Goal: Complete application form: Complete application form

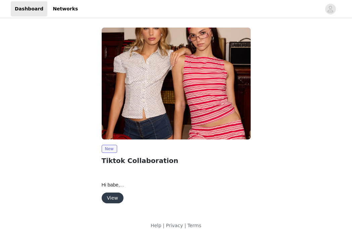
click at [229, 173] on p at bounding box center [176, 170] width 149 height 7
click at [229, 185] on p "Hi babe," at bounding box center [176, 185] width 149 height 8
click at [274, 169] on div "New Tiktok Collaboration Hi babe, We are so happy to move forward with a collab…" at bounding box center [176, 117] width 314 height 186
click at [109, 197] on button "View" at bounding box center [113, 197] width 22 height 11
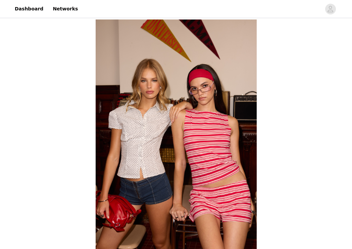
click at [147, 128] on img at bounding box center [176, 140] width 161 height 242
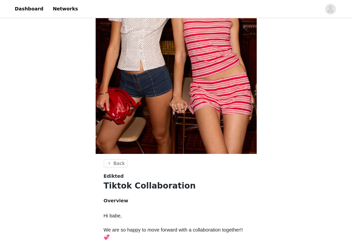
scroll to position [266, 0]
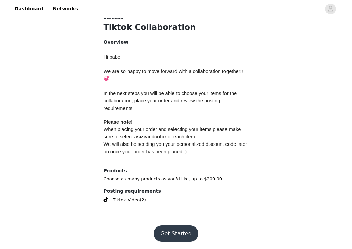
click at [176, 226] on button "Get Started" at bounding box center [176, 233] width 45 height 16
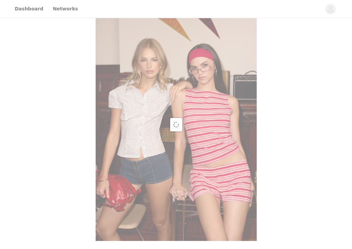
scroll to position [20, 0]
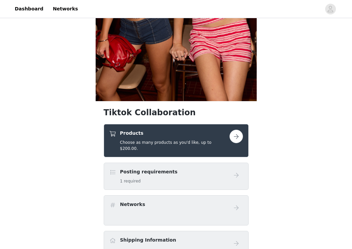
scroll to position [158, 0]
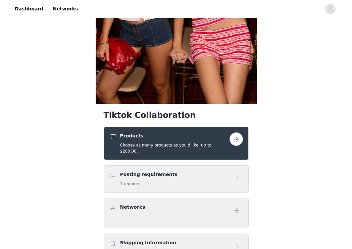
click at [220, 134] on h4 "Products" at bounding box center [174, 135] width 109 height 7
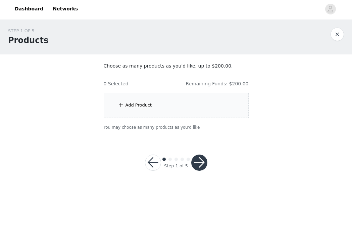
click at [188, 101] on div "Add Product" at bounding box center [176, 105] width 145 height 25
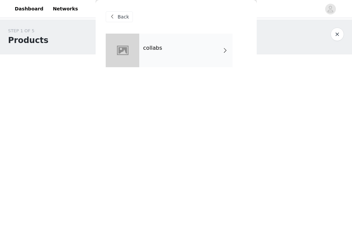
click at [237, 46] on div "collabs" at bounding box center [176, 56] width 141 height 44
click at [212, 51] on div "collabs" at bounding box center [185, 51] width 93 height 34
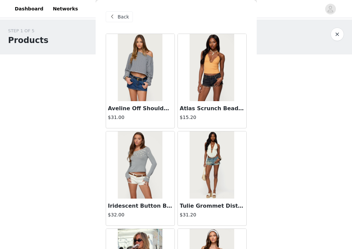
click at [280, 82] on div "STEP 1 OF 5 Products Choose as many products as you'd like, up to $200.00. 0 Se…" at bounding box center [176, 78] width 352 height 119
click at [340, 69] on div "STEP 1 OF 5 Products Choose as many products as you'd like, up to $200.00. 0 Se…" at bounding box center [176, 78] width 352 height 119
click at [316, 87] on div "STEP 1 OF 5 Products Choose as many products as you'd like, up to $200.00. 0 Se…" at bounding box center [176, 78] width 352 height 119
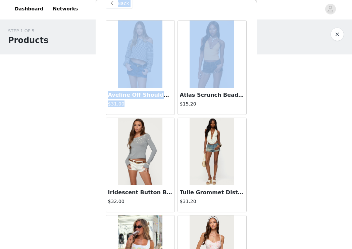
drag, startPoint x: 248, startPoint y: 102, endPoint x: 273, endPoint y: 98, distance: 25.1
click at [272, 97] on div "STEP 1 OF 5 Products Choose as many products as you'd like, up to $200.00. 0 Se…" at bounding box center [176, 78] width 352 height 119
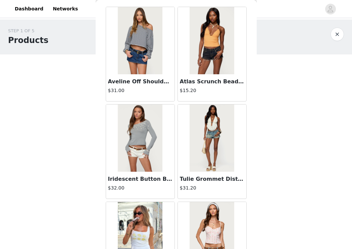
click at [266, 82] on div "STEP 1 OF 5 Products Choose as many products as you'd like, up to $200.00. 0 Se…" at bounding box center [176, 78] width 352 height 119
drag, startPoint x: 254, startPoint y: 57, endPoint x: 258, endPoint y: 57, distance: 4.0
click at [258, 56] on div "STEP 1 OF 5 Products Choose as many products as you'd like, up to $200.00. 0 Se…" at bounding box center [176, 78] width 352 height 119
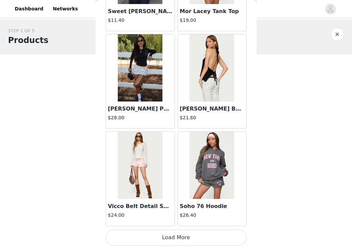
click at [209, 240] on button "Load More" at bounding box center [176, 237] width 141 height 16
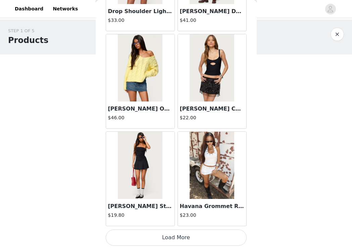
click at [192, 236] on button "Load More" at bounding box center [176, 237] width 141 height 16
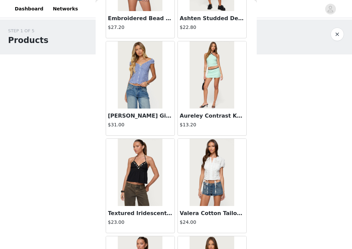
scroll to position [2727, 0]
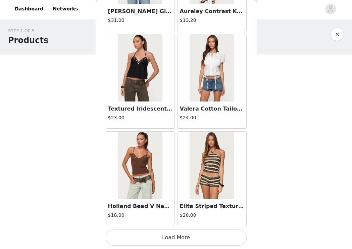
click at [190, 234] on button "Load More" at bounding box center [176, 237] width 141 height 16
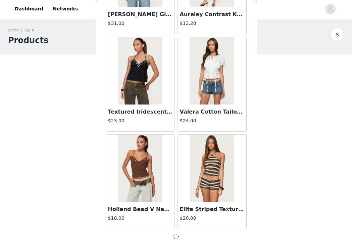
scroll to position [2724, 0]
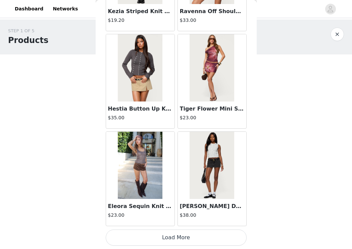
click at [220, 235] on button "Load More" at bounding box center [176, 237] width 141 height 16
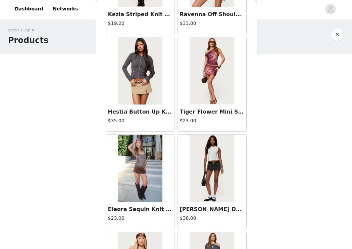
click at [254, 184] on div "Back Aveline Off Shoulder Light Sweatshirt $31.00 Atlas Scrunch Bead Halter Top…" at bounding box center [176, 124] width 161 height 249
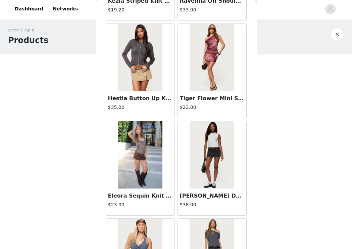
scroll to position [3725, 0]
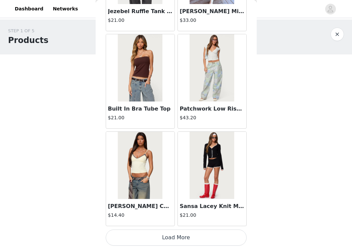
click at [211, 239] on button "Load More" at bounding box center [176, 237] width 141 height 16
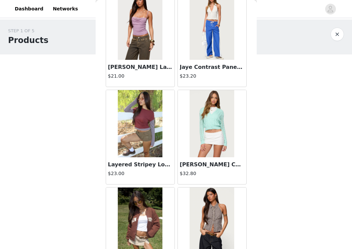
scroll to position [5649, 0]
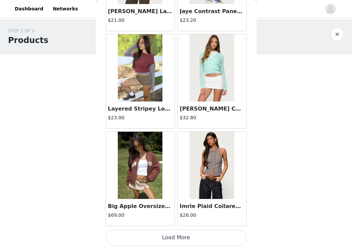
click at [209, 237] on button "Load More" at bounding box center [176, 237] width 141 height 16
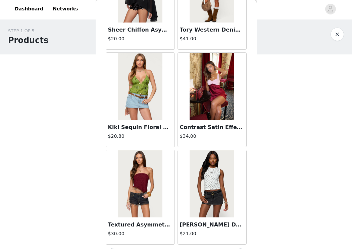
scroll to position [6623, 0]
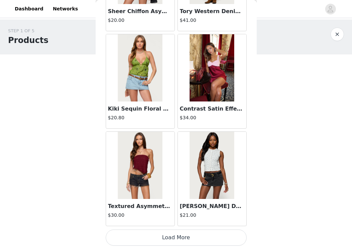
click at [224, 239] on button "Load More" at bounding box center [176, 237] width 141 height 16
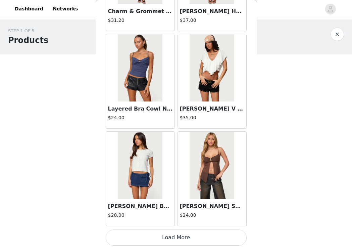
scroll to position [7586, 0]
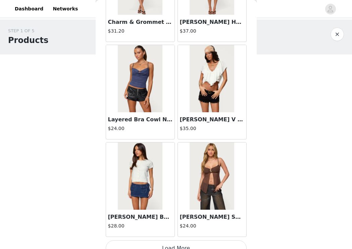
click at [212, 242] on button "Load More" at bounding box center [176, 248] width 141 height 16
click at [251, 217] on div "Back Aveline Off Shoulder Light Sweatshirt $31.00 Atlas Scrunch Bead Halter Top…" at bounding box center [176, 124] width 161 height 249
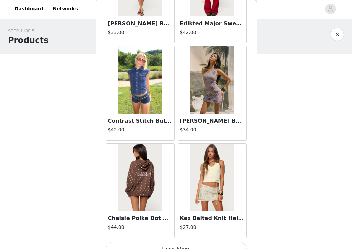
scroll to position [8571, 0]
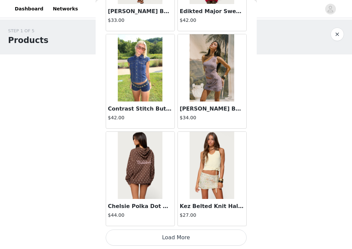
click at [216, 236] on button "Load More" at bounding box center [176, 237] width 141 height 16
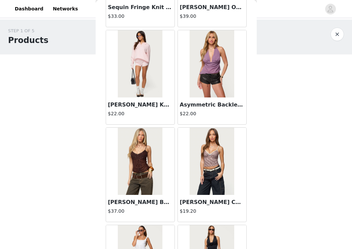
scroll to position [9545, 0]
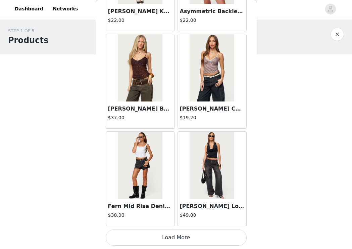
click at [223, 237] on button "Load More" at bounding box center [176, 237] width 141 height 16
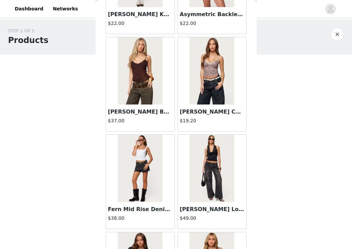
click at [250, 209] on div "Back Aveline Off Shoulder Light Sweatshirt $31.00 Atlas Scrunch Bead Halter Top…" at bounding box center [176, 124] width 161 height 249
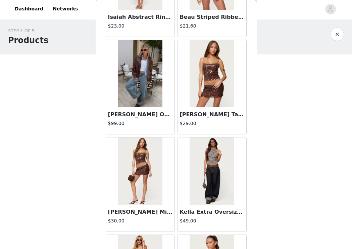
scroll to position [10519, 0]
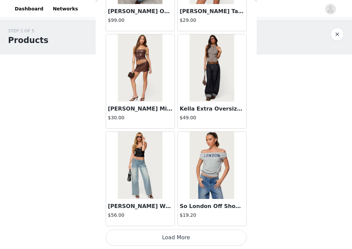
click at [223, 237] on button "Load More" at bounding box center [176, 237] width 141 height 16
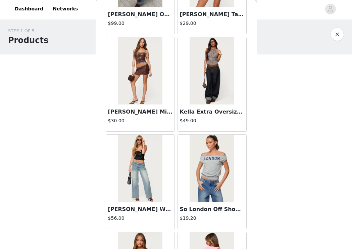
click at [255, 193] on div "Back Aveline Off Shoulder Light Sweatshirt $31.00 Atlas Scrunch Bead Halter Top…" at bounding box center [176, 124] width 161 height 249
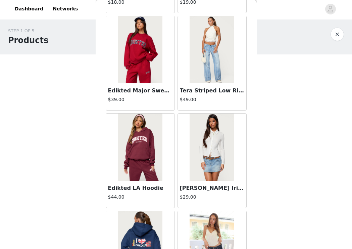
scroll to position [11493, 0]
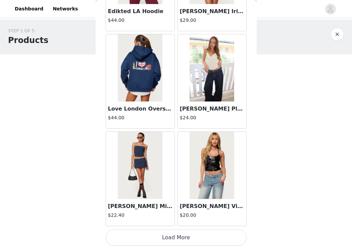
click at [219, 236] on button "Load More" at bounding box center [176, 237] width 141 height 16
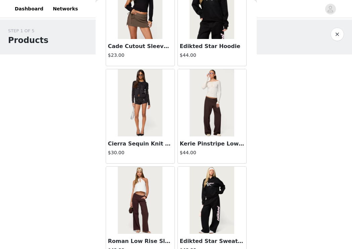
scroll to position [12467, 0]
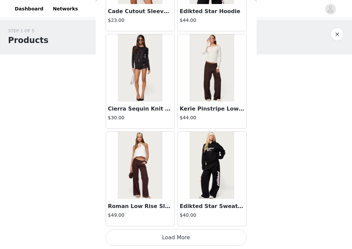
click at [213, 240] on button "Load More" at bounding box center [176, 237] width 141 height 16
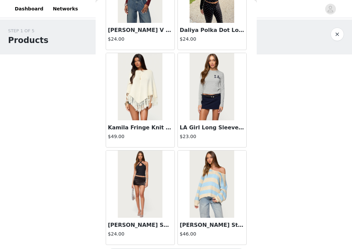
scroll to position [13441, 0]
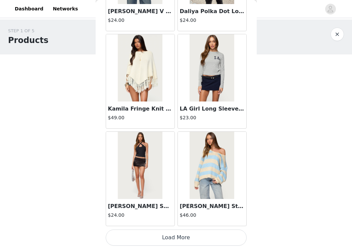
click at [207, 232] on button "Load More" at bounding box center [176, 237] width 141 height 16
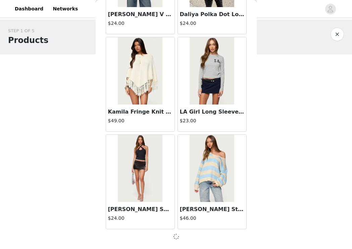
scroll to position [13438, 0]
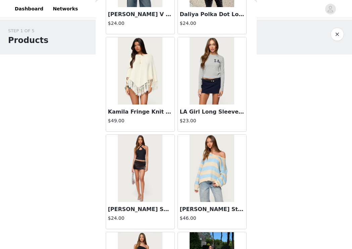
click at [252, 212] on div "Back Aveline Off Shoulder Light Sweatshirt $31.00 Atlas Scrunch Bead Halter Top…" at bounding box center [176, 124] width 161 height 249
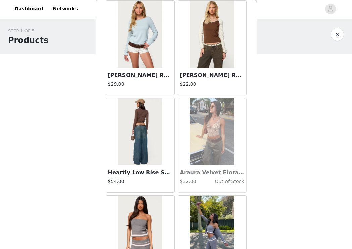
scroll to position [14415, 0]
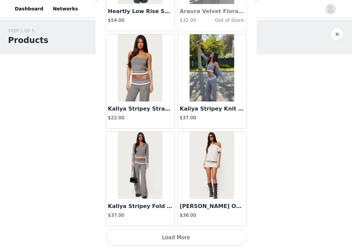
click at [203, 232] on button "Load More" at bounding box center [176, 237] width 141 height 16
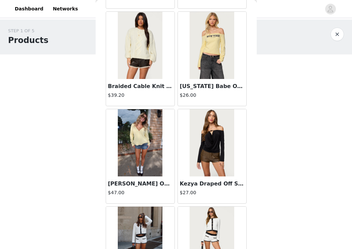
scroll to position [15389, 0]
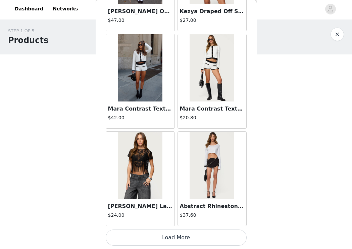
click at [229, 233] on button "Load More" at bounding box center [176, 237] width 141 height 16
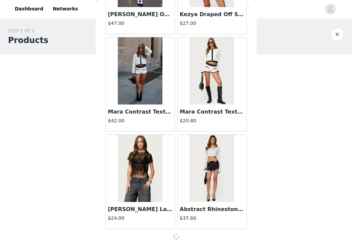
scroll to position [15385, 0]
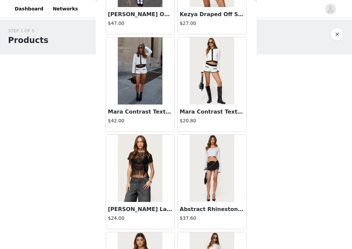
click at [252, 208] on div "Back Aveline Off Shoulder Light Sweatshirt $31.00 Atlas Scrunch Bead Halter Top…" at bounding box center [176, 124] width 161 height 249
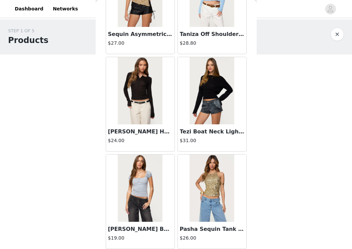
scroll to position [16362, 0]
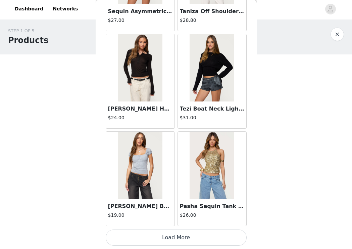
click at [216, 233] on button "Load More" at bounding box center [176, 237] width 141 height 16
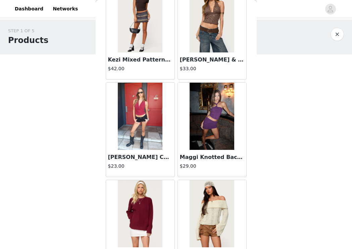
scroll to position [17336, 0]
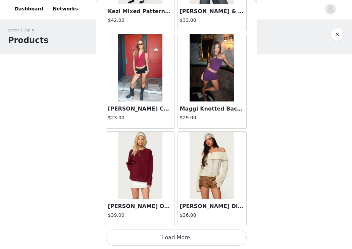
click at [222, 237] on button "Load More" at bounding box center [176, 237] width 141 height 16
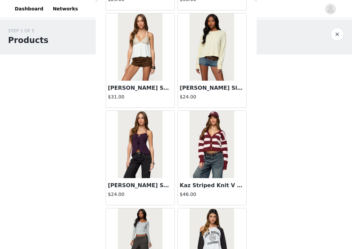
scroll to position [17644, 0]
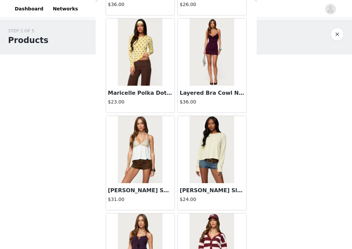
click at [292, 175] on div "STEP 1 OF 5 Products Choose as many products as you'd like, up to $200.00. 0 Se…" at bounding box center [176, 102] width 352 height 167
click at [289, 178] on div "STEP 1 OF 5 Products Choose as many products as you'd like, up to $200.00. 0 Se…" at bounding box center [176, 102] width 352 height 167
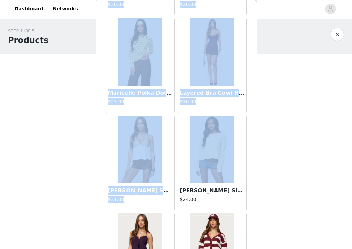
drag, startPoint x: 251, startPoint y: 176, endPoint x: 267, endPoint y: 176, distance: 15.8
click at [267, 176] on div "STEP 1 OF 5 Products Choose as many products as you'd like, up to $200.00. 0 Se…" at bounding box center [176, 102] width 352 height 167
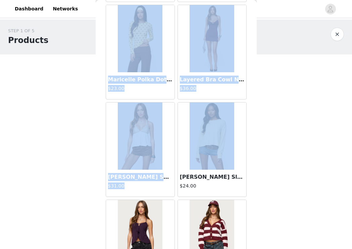
scroll to position [17671, 0]
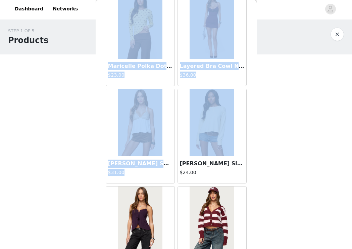
click at [267, 176] on div "STEP 1 OF 5 Products Choose as many products as you'd like, up to $200.00. 0 Se…" at bounding box center [176, 102] width 352 height 167
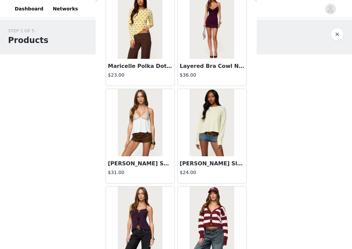
click at [251, 182] on div "Back Aveline Off Shoulder Light Sweatshirt $31.00 Atlas Scrunch Bead Halter Top…" at bounding box center [176, 124] width 161 height 249
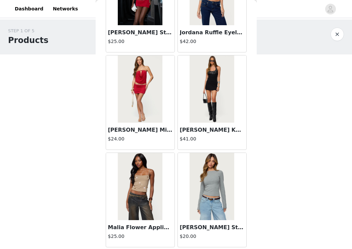
scroll to position [18310, 0]
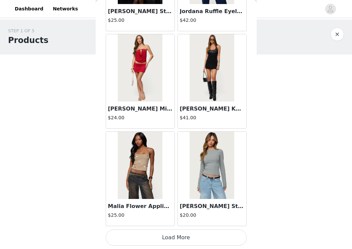
click at [186, 234] on button "Load More" at bounding box center [176, 237] width 141 height 16
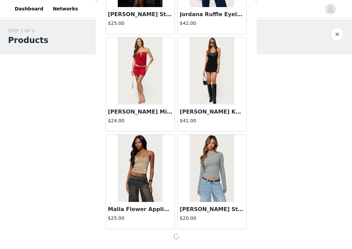
scroll to position [18307, 0]
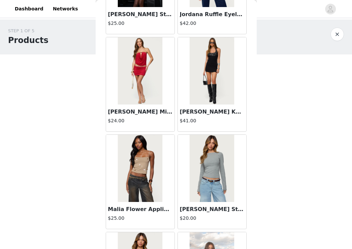
click at [263, 194] on body "Dashboard Networks STEP 1 OF 5 Products Choose as many products as you'd like, …" at bounding box center [176, 124] width 352 height 249
drag, startPoint x: 260, startPoint y: 194, endPoint x: 267, endPoint y: 194, distance: 7.4
click at [267, 194] on body "Dashboard Networks STEP 1 OF 5 Products Choose as many products as you'd like, …" at bounding box center [176, 124] width 352 height 249
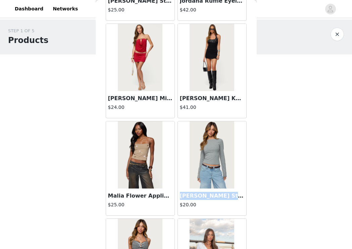
click at [255, 195] on div "Back Aveline Off Shoulder Light Sweatshirt $31.00 Atlas Scrunch Bead Halter Top…" at bounding box center [176, 124] width 161 height 249
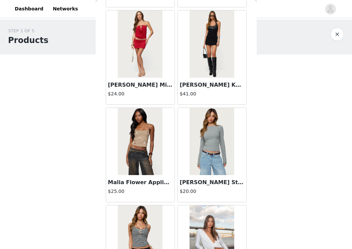
click at [250, 187] on div "Back Aveline Off Shoulder Light Sweatshirt $31.00 Atlas Scrunch Bead Halter Top…" at bounding box center [176, 124] width 161 height 249
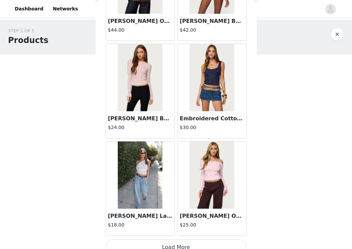
scroll to position [19284, 0]
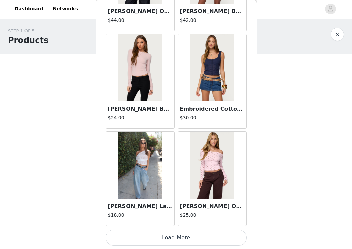
click at [176, 237] on button "Load More" at bounding box center [176, 237] width 141 height 16
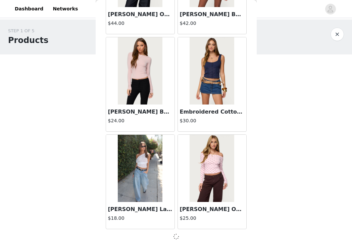
scroll to position [19281, 0]
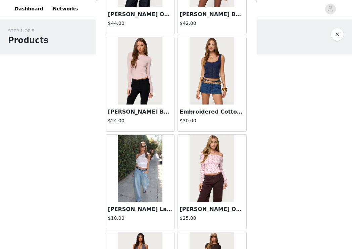
click at [273, 211] on body "Dashboard Networks STEP 1 OF 5 Products Choose as many products as you'd like, …" at bounding box center [176, 124] width 352 height 249
drag, startPoint x: 267, startPoint y: 207, endPoint x: 275, endPoint y: 204, distance: 8.3
click at [275, 204] on body "Dashboard Networks STEP 1 OF 5 Products Choose as many products as you'd like, …" at bounding box center [176, 124] width 352 height 249
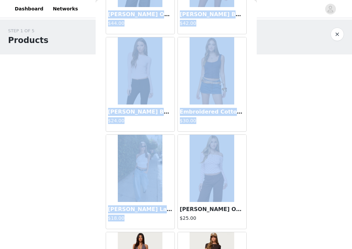
drag, startPoint x: 256, startPoint y: 191, endPoint x: 269, endPoint y: 183, distance: 15.8
click at [269, 183] on div "STEP 1 OF 5 Products Choose as many products as you'd like, up to $200.00. 0 Se…" at bounding box center [176, 102] width 352 height 167
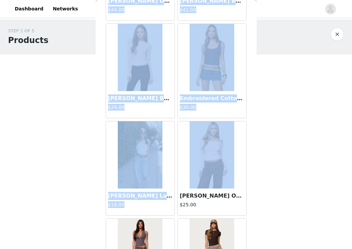
click at [269, 183] on div "STEP 1 OF 5 Products Choose as many products as you'd like, up to $200.00. 0 Se…" at bounding box center [176, 102] width 352 height 167
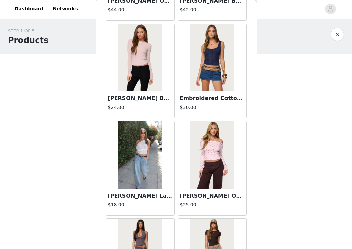
click at [269, 183] on div "STEP 1 OF 5 Products Choose as many products as you'd like, up to $200.00. 0 Se…" at bounding box center [176, 102] width 352 height 167
click at [259, 184] on div "STEP 1 OF 5 Products Choose as many products as you'd like, up to $200.00. 0 Se…" at bounding box center [176, 102] width 352 height 167
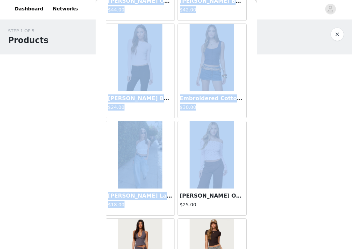
drag, startPoint x: 250, startPoint y: 180, endPoint x: 266, endPoint y: 180, distance: 16.1
click at [265, 180] on div "STEP 1 OF 5 Products Choose as many products as you'd like, up to $200.00. 0 Se…" at bounding box center [176, 102] width 352 height 167
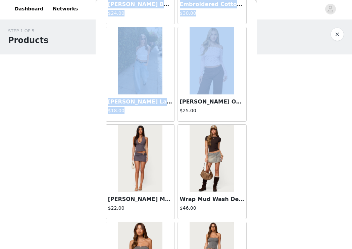
scroll to position [19416, 0]
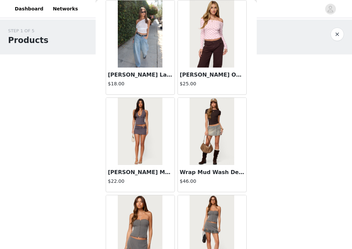
click at [265, 173] on div "STEP 1 OF 5 Products Choose as many products as you'd like, up to $200.00. 0 Se…" at bounding box center [176, 102] width 352 height 167
click at [265, 171] on div "STEP 1 OF 5 Products Choose as many products as you'd like, up to $200.00. 0 Se…" at bounding box center [176, 102] width 352 height 167
click at [298, 165] on div "STEP 1 OF 5 Products Choose as many products as you'd like, up to $200.00. 0 Se…" at bounding box center [176, 102] width 352 height 167
drag, startPoint x: 269, startPoint y: 163, endPoint x: 274, endPoint y: 162, distance: 4.7
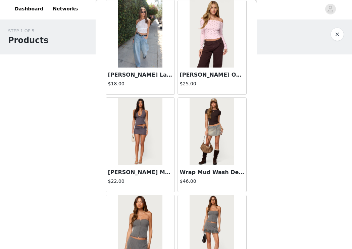
click at [274, 162] on div "STEP 1 OF 5 Products Choose as many products as you'd like, up to $200.00. 0 Se…" at bounding box center [176, 102] width 352 height 167
drag, startPoint x: 246, startPoint y: 154, endPoint x: 262, endPoint y: 154, distance: 16.5
click at [261, 154] on div "STEP 1 OF 5 Products Choose as many products as you'd like, up to $200.00. 0 Se…" at bounding box center [176, 102] width 352 height 167
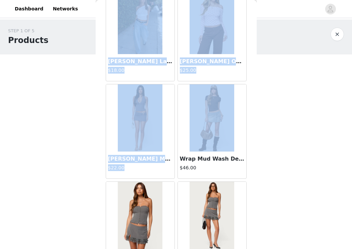
scroll to position [19443, 0]
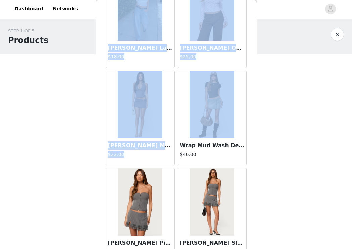
click at [262, 154] on div "STEP 1 OF 5 Products Choose as many products as you'd like, up to $200.00. 0 Se…" at bounding box center [176, 102] width 352 height 167
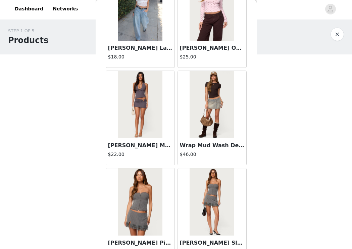
click at [262, 154] on div "STEP 1 OF 5 Products Choose as many products as you'd like, up to $200.00. 0 Se…" at bounding box center [176, 102] width 352 height 167
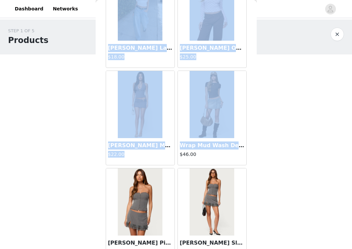
drag, startPoint x: 250, startPoint y: 150, endPoint x: 263, endPoint y: 146, distance: 14.1
click at [263, 146] on div "STEP 1 OF 5 Products Choose as many products as you'd like, up to $200.00. 0 Se…" at bounding box center [176, 102] width 352 height 167
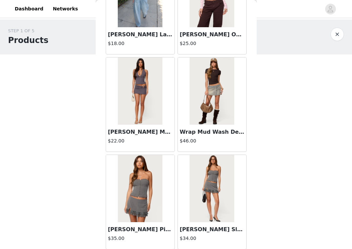
drag, startPoint x: 260, startPoint y: 146, endPoint x: 265, endPoint y: 146, distance: 4.4
click at [265, 146] on div "STEP 1 OF 5 Products Choose as many products as you'd like, up to $200.00. 0 Se…" at bounding box center [176, 102] width 352 height 167
drag, startPoint x: 246, startPoint y: 146, endPoint x: 254, endPoint y: 145, distance: 7.5
click at [254, 145] on div "Back Aveline Off Shoulder Light Sweatshirt $31.00 Atlas Scrunch Bead Halter Top…" at bounding box center [176, 124] width 161 height 249
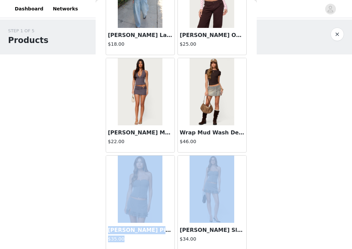
scroll to position [19482, 0]
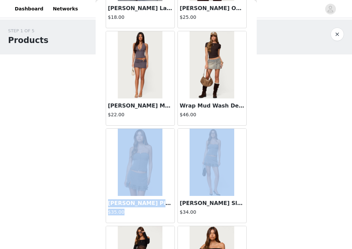
click at [271, 119] on div "STEP 1 OF 5 Products Choose as many products as you'd like, up to $200.00. 0 Se…" at bounding box center [176, 78] width 352 height 119
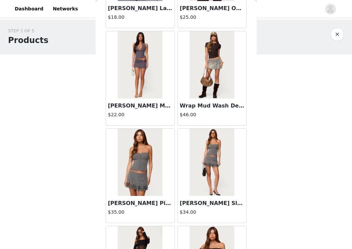
click at [267, 126] on div "STEP 1 OF 5 Products Choose as many products as you'd like, up to $200.00. 0 Se…" at bounding box center [176, 78] width 352 height 119
drag, startPoint x: 259, startPoint y: 137, endPoint x: 264, endPoint y: 135, distance: 6.1
click at [264, 135] on div "STEP 1 OF 5 Products Choose as many products as you'd like, up to $200.00. 0 Se…" at bounding box center [176, 78] width 352 height 119
drag, startPoint x: 246, startPoint y: 143, endPoint x: 258, endPoint y: 142, distance: 12.1
click at [258, 142] on div "STEP 1 OF 5 Products Choose as many products as you'd like, up to $200.00. 0 Se…" at bounding box center [176, 102] width 352 height 167
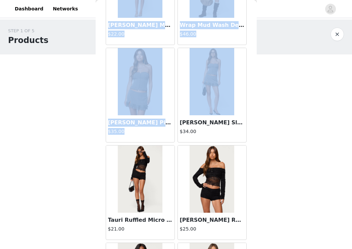
click at [258, 142] on div "STEP 1 OF 5 Products Choose as many products as you'd like, up to $200.00. 0 Se…" at bounding box center [176, 102] width 352 height 167
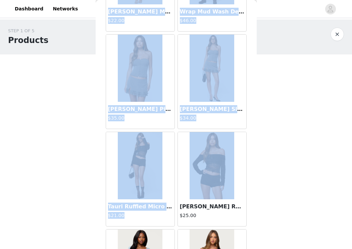
drag, startPoint x: 254, startPoint y: 144, endPoint x: 261, endPoint y: 143, distance: 7.5
click at [261, 143] on div "STEP 1 OF 5 Products Choose as many products as you'd like, up to $200.00. 0 Se…" at bounding box center [176, 102] width 352 height 167
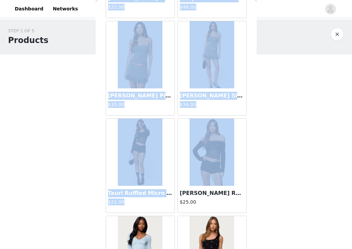
scroll to position [19617, 0]
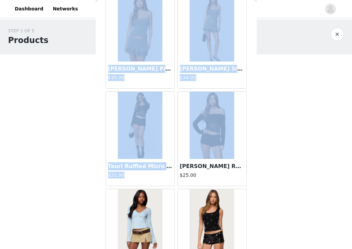
click at [261, 143] on div "STEP 1 OF 5 Products Choose as many products as you'd like, up to $200.00. 0 Se…" at bounding box center [176, 102] width 352 height 167
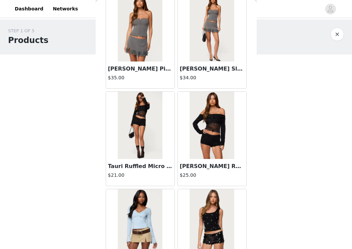
click at [259, 147] on div "STEP 1 OF 5 Products Choose as many products as you'd like, up to $200.00. 0 Se…" at bounding box center [176, 102] width 352 height 167
drag, startPoint x: 249, startPoint y: 149, endPoint x: 254, endPoint y: 147, distance: 5.4
click at [254, 147] on div "Back Aveline Off Shoulder Light Sweatshirt $31.00 Atlas Scrunch Bead Halter Top…" at bounding box center [176, 124] width 161 height 249
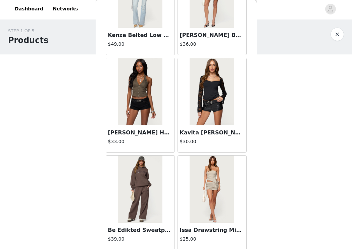
scroll to position [20258, 0]
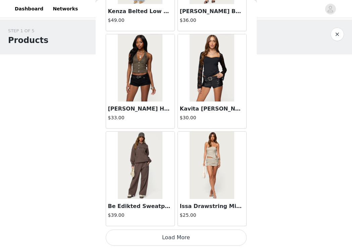
click at [191, 239] on button "Load More" at bounding box center [176, 237] width 141 height 16
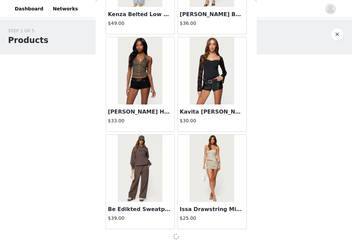
scroll to position [20255, 0]
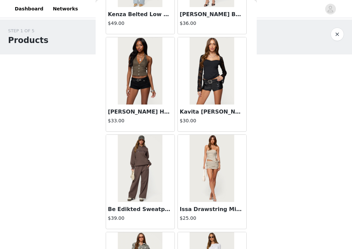
drag, startPoint x: 250, startPoint y: 209, endPoint x: 258, endPoint y: 206, distance: 8.4
click at [258, 206] on body "Dashboard Networks STEP 1 OF 5 Products Choose as many products as you'd like, …" at bounding box center [176, 124] width 352 height 249
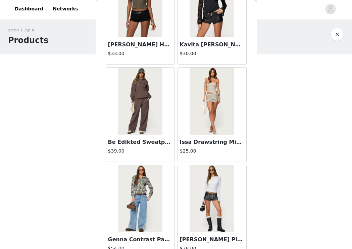
scroll to position [20349, 0]
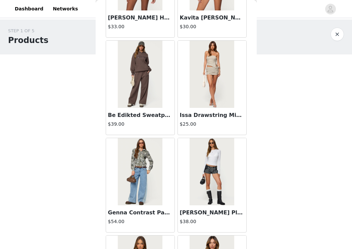
click at [258, 206] on body "Dashboard Networks STEP 1 OF 5 Products Choose as many products as you'd like, …" at bounding box center [176, 124] width 352 height 249
click at [259, 206] on body "Dashboard Networks STEP 1 OF 5 Products Choose as many products as you'd like, …" at bounding box center [176, 124] width 352 height 249
drag, startPoint x: 263, startPoint y: 183, endPoint x: 267, endPoint y: 183, distance: 4.1
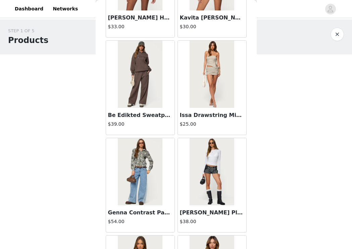
click at [267, 183] on div "STEP 1 OF 5 Products Choose as many products as you'd like, up to $200.00. 0 Se…" at bounding box center [176, 102] width 352 height 167
drag, startPoint x: 255, startPoint y: 184, endPoint x: 256, endPoint y: 136, distance: 48.4
click at [255, 136] on div "Back Aveline Off Shoulder Light Sweatshirt $31.00 Atlas Scrunch Bead Halter Top…" at bounding box center [176, 124] width 161 height 249
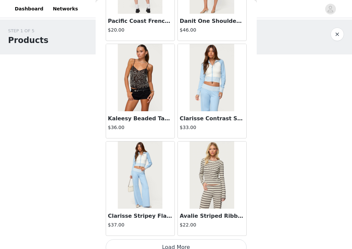
scroll to position [21232, 0]
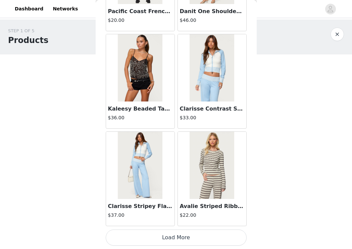
click at [185, 238] on button "Load More" at bounding box center [176, 237] width 141 height 16
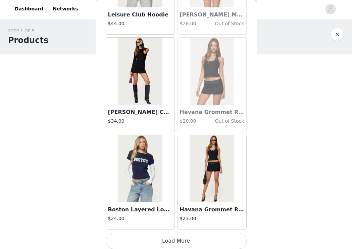
scroll to position [22206, 0]
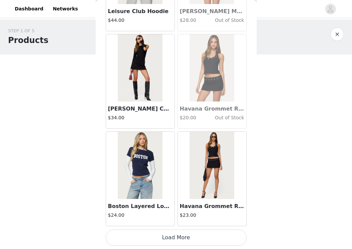
click at [199, 239] on button "Load More" at bounding box center [176, 237] width 141 height 16
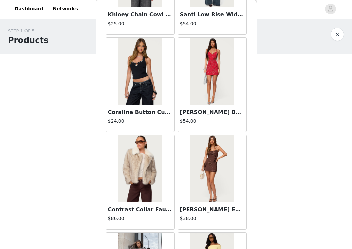
scroll to position [22801, 0]
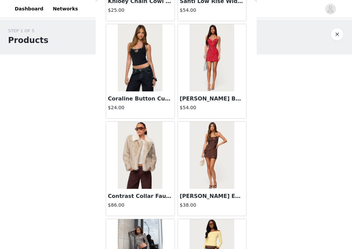
click at [155, 165] on img at bounding box center [140, 155] width 45 height 67
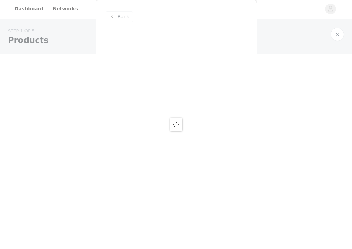
scroll to position [0, 0]
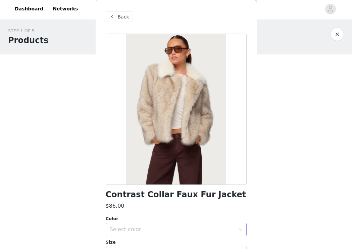
click at [157, 226] on div "Select color" at bounding box center [173, 229] width 126 height 7
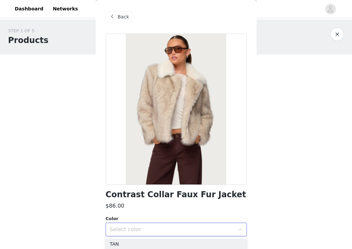
click at [272, 211] on body "Dashboard Networks STEP 1 OF 5 Products Choose as many products as you'd like, …" at bounding box center [176, 124] width 352 height 249
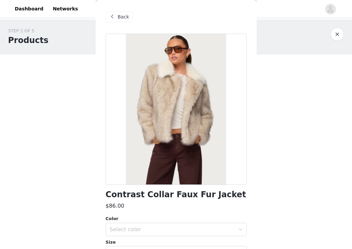
click at [273, 211] on body "Dashboard Networks STEP 1 OF 5 Products Choose as many products as you'd like, …" at bounding box center [176, 124] width 352 height 249
drag, startPoint x: 273, startPoint y: 211, endPoint x: 273, endPoint y: 160, distance: 50.7
click at [274, 160] on body "Dashboard Networks STEP 1 OF 5 Products Choose as many products as you'd like, …" at bounding box center [176, 124] width 352 height 249
click at [273, 160] on div "STEP 1 OF 5 Products Choose as many products as you'd like, up to $200.00. 0 Se…" at bounding box center [176, 102] width 352 height 167
drag, startPoint x: 264, startPoint y: 156, endPoint x: 288, endPoint y: 146, distance: 26.2
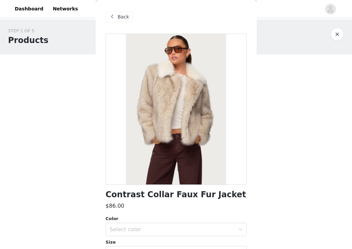
click at [288, 146] on div "STEP 1 OF 5 Products Choose as many products as you'd like, up to $200.00. 0 Se…" at bounding box center [176, 102] width 352 height 167
click at [222, 153] on div at bounding box center [176, 109] width 141 height 151
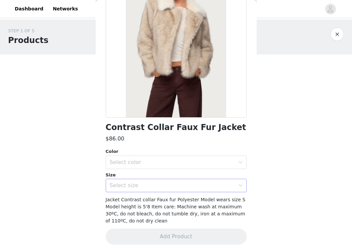
scroll to position [71, 0]
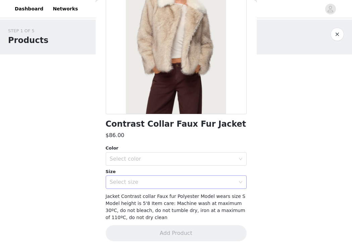
click at [189, 179] on div "Select size" at bounding box center [173, 182] width 126 height 7
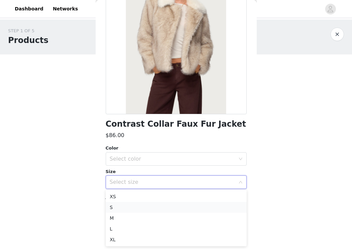
click at [182, 206] on li "S" at bounding box center [176, 207] width 141 height 11
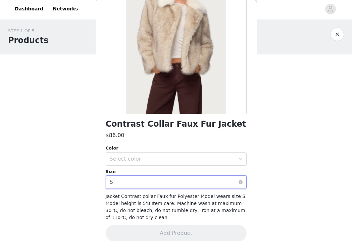
click at [152, 183] on div "Select size S" at bounding box center [174, 182] width 129 height 13
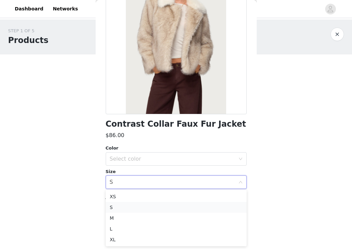
click at [141, 210] on li "S" at bounding box center [176, 207] width 141 height 11
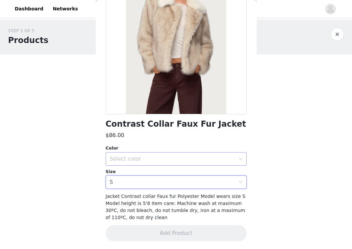
click at [132, 159] on div "Select color" at bounding box center [173, 159] width 126 height 7
click at [132, 173] on li "TAN" at bounding box center [176, 173] width 141 height 11
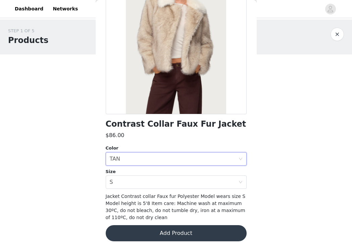
click at [144, 230] on button "Add Product" at bounding box center [176, 233] width 141 height 16
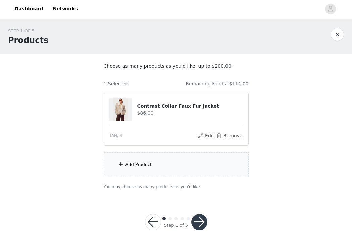
click at [153, 168] on div "Add Product" at bounding box center [176, 164] width 145 height 25
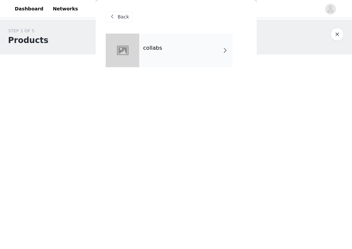
click at [158, 53] on div "collabs" at bounding box center [185, 51] width 93 height 34
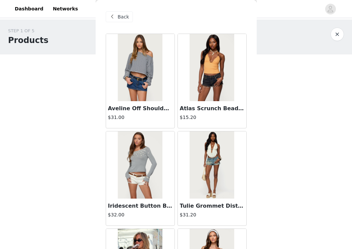
click at [254, 126] on div "Back Aveline Off Shoulder Light Sweatshirt $31.00 Atlas Scrunch Bead Halter Top…" at bounding box center [176, 124] width 161 height 249
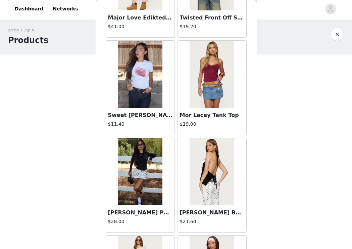
scroll to position [779, 0]
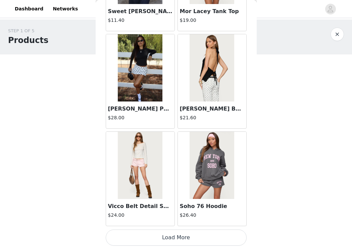
click at [214, 237] on button "Load More" at bounding box center [176, 237] width 141 height 16
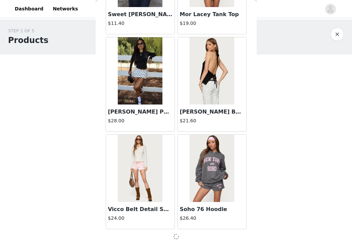
scroll to position [776, 0]
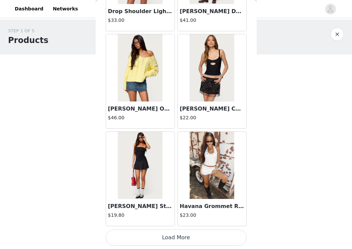
click at [205, 237] on button "Load More" at bounding box center [176, 237] width 141 height 16
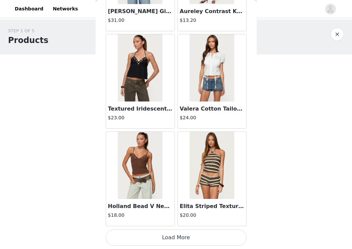
click at [191, 238] on button "Load More" at bounding box center [176, 237] width 141 height 16
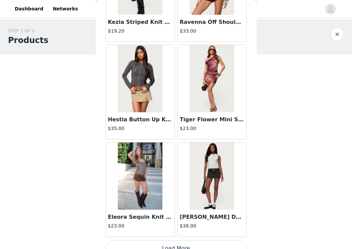
scroll to position [3701, 0]
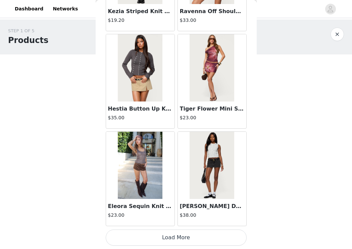
click at [211, 235] on button "Load More" at bounding box center [176, 237] width 141 height 16
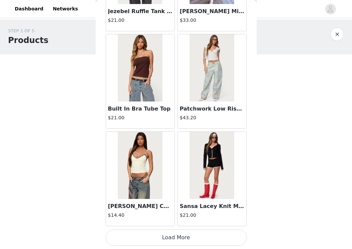
click at [210, 236] on button "Load More" at bounding box center [176, 237] width 141 height 16
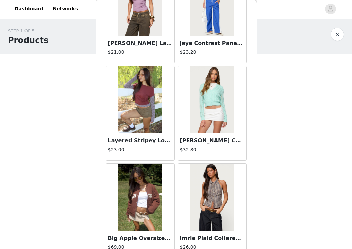
scroll to position [5649, 0]
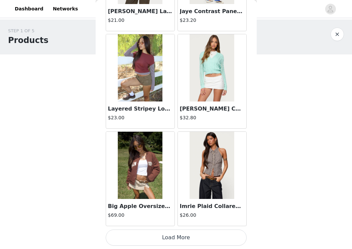
click at [207, 240] on button "Load More" at bounding box center [176, 237] width 141 height 16
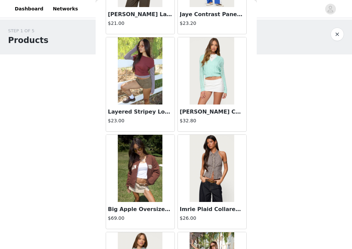
scroll to position [6623, 0]
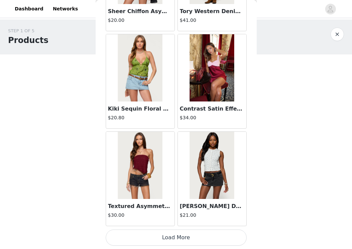
click at [181, 237] on button "Load More" at bounding box center [176, 237] width 141 height 16
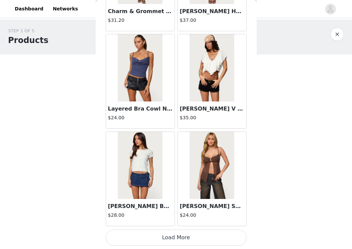
scroll to position [7597, 0]
click at [201, 242] on button "Load More" at bounding box center [176, 237] width 141 height 16
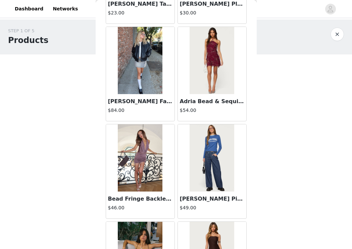
scroll to position [8571, 0]
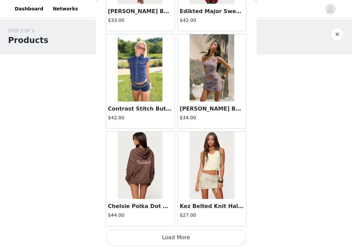
click at [188, 237] on button "Load More" at bounding box center [176, 237] width 141 height 16
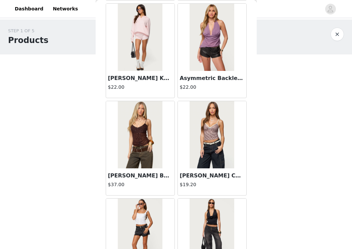
scroll to position [9545, 0]
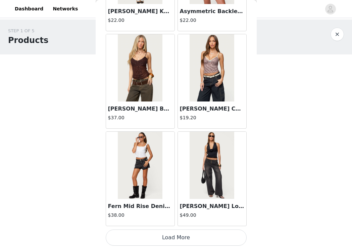
click at [208, 238] on button "Load More" at bounding box center [176, 237] width 141 height 16
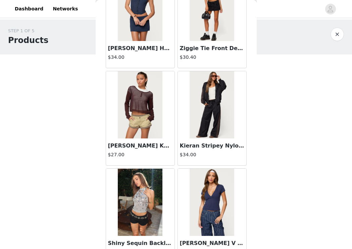
scroll to position [10519, 0]
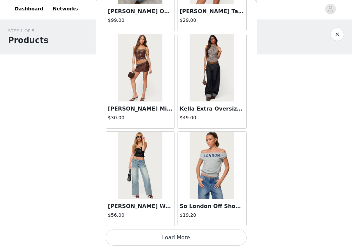
click at [206, 233] on button "Load More" at bounding box center [176, 237] width 141 height 16
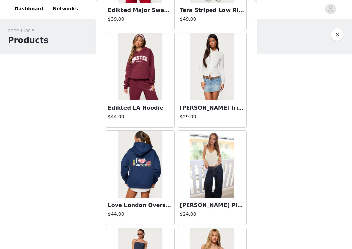
scroll to position [11493, 0]
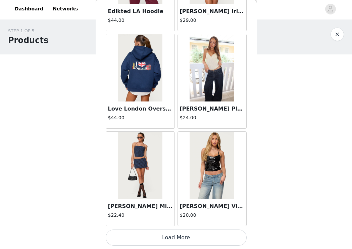
click at [212, 234] on button "Load More" at bounding box center [176, 237] width 141 height 16
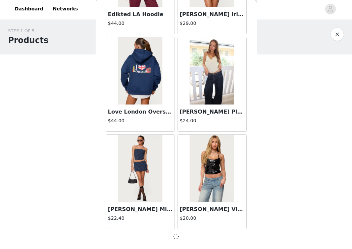
scroll to position [11490, 0]
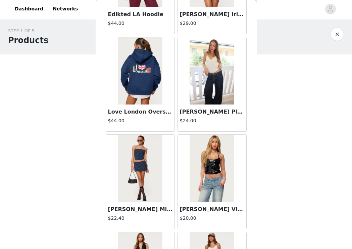
click at [254, 225] on div "Back Aveline Off Shoulder Light Sweatshirt $31.00 Atlas Scrunch Bead Halter Top…" at bounding box center [176, 124] width 161 height 249
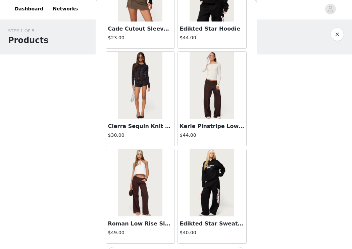
scroll to position [12467, 0]
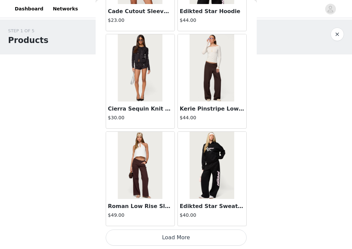
click at [212, 233] on button "Load More" at bounding box center [176, 237] width 141 height 16
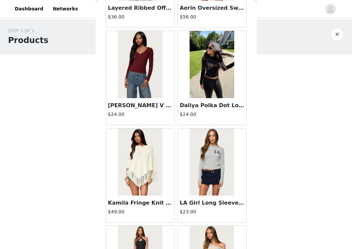
scroll to position [13441, 0]
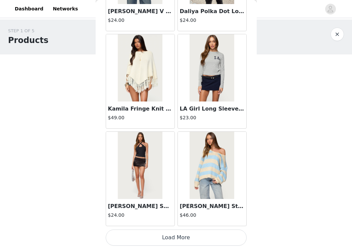
click at [215, 239] on button "Load More" at bounding box center [176, 237] width 141 height 16
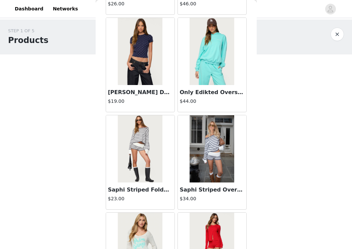
scroll to position [14415, 0]
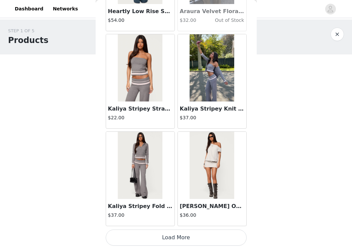
click at [209, 234] on button "Load More" at bounding box center [176, 237] width 141 height 16
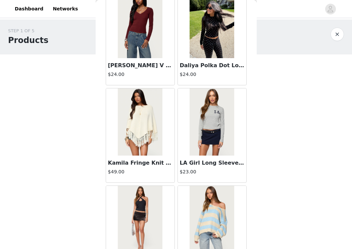
scroll to position [13400, 0]
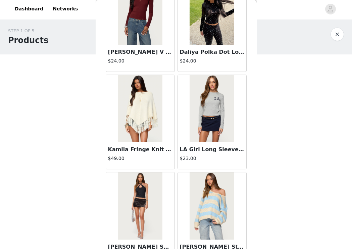
click at [136, 101] on img at bounding box center [140, 108] width 45 height 67
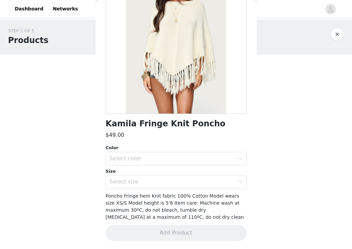
scroll to position [71, 0]
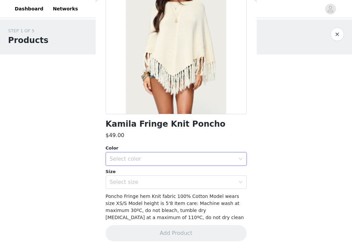
click at [142, 162] on div "Select color" at bounding box center [174, 158] width 129 height 13
click at [140, 174] on li "CREAM" at bounding box center [176, 173] width 141 height 11
click at [139, 178] on div "Select size" at bounding box center [174, 182] width 129 height 13
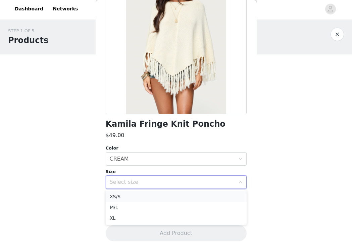
click at [134, 196] on li "XS/S" at bounding box center [176, 196] width 141 height 11
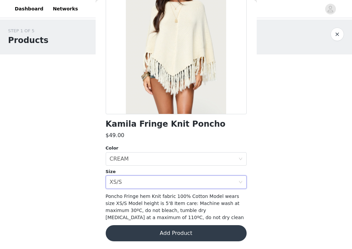
click at [141, 230] on button "Add Product" at bounding box center [176, 233] width 141 height 16
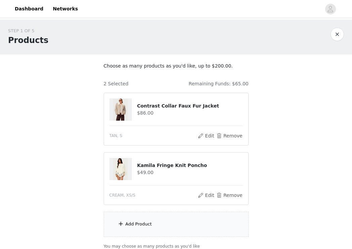
scroll to position [13, 0]
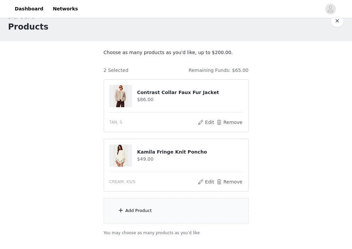
click at [148, 210] on div "Add Product" at bounding box center [139, 210] width 27 height 7
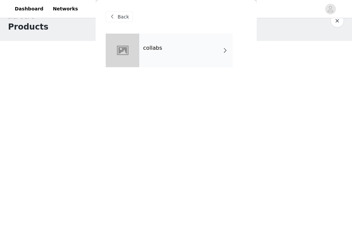
click at [163, 49] on div "collabs" at bounding box center [185, 51] width 93 height 34
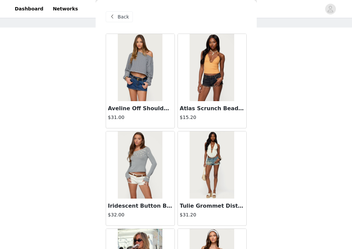
click at [260, 103] on div "STEP 1 OF 5 Products Choose as many products as you'd like, up to $200.00. 2 Se…" at bounding box center [176, 112] width 352 height 238
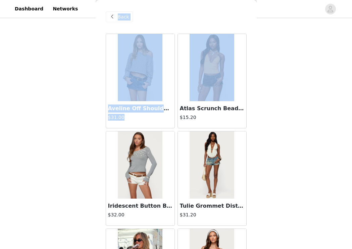
drag, startPoint x: 249, startPoint y: 104, endPoint x: 265, endPoint y: 104, distance: 16.1
click at [265, 104] on div "STEP 1 OF 5 Products Choose as many products as you'd like, up to $200.00. 2 Se…" at bounding box center [176, 98] width 352 height 238
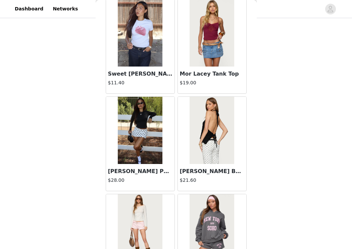
scroll to position [773, 0]
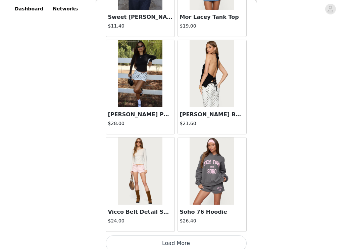
click at [196, 240] on button "Load More" at bounding box center [176, 243] width 141 height 16
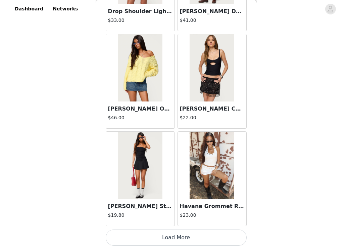
click at [211, 236] on button "Load More" at bounding box center [176, 237] width 141 height 16
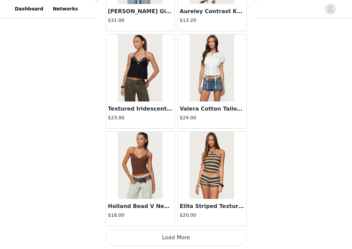
click at [227, 238] on button "Load More" at bounding box center [176, 237] width 141 height 16
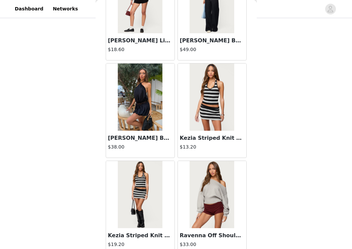
scroll to position [3573, 0]
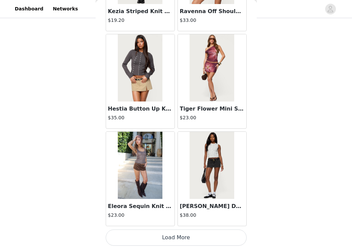
click at [215, 239] on button "Load More" at bounding box center [176, 237] width 141 height 16
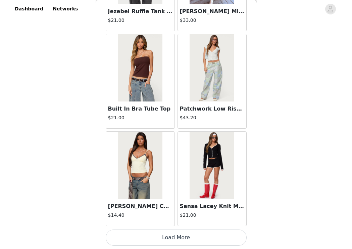
click at [203, 240] on button "Load More" at bounding box center [176, 237] width 141 height 16
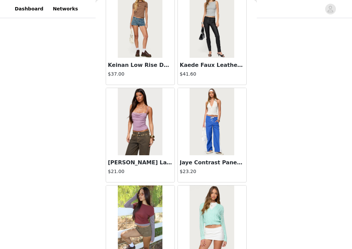
scroll to position [5649, 0]
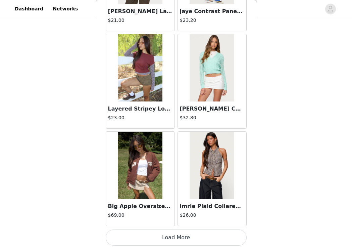
click at [215, 231] on button "Load More" at bounding box center [176, 237] width 141 height 16
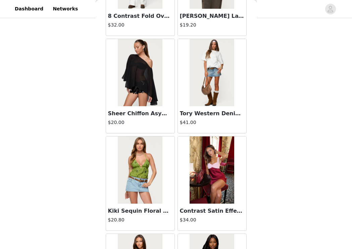
scroll to position [6623, 0]
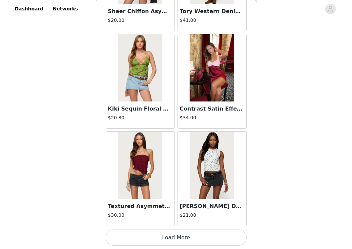
click at [218, 239] on button "Load More" at bounding box center [176, 237] width 141 height 16
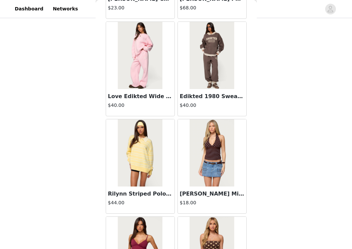
scroll to position [6959, 0]
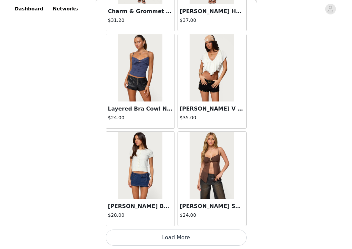
click at [215, 233] on button "Load More" at bounding box center [176, 237] width 141 height 16
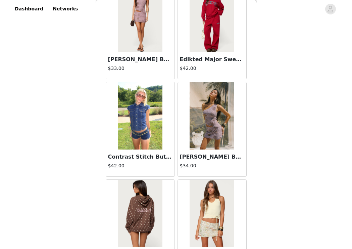
scroll to position [8571, 0]
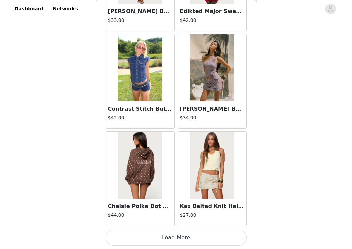
click at [207, 234] on button "Load More" at bounding box center [176, 237] width 141 height 16
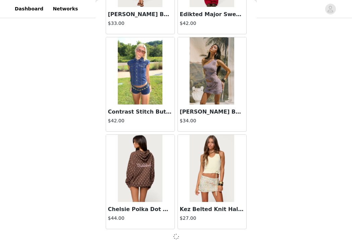
scroll to position [8568, 0]
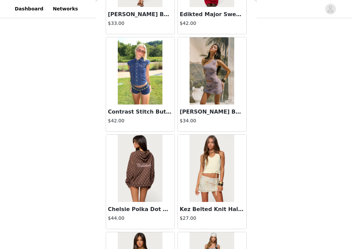
click at [253, 221] on div "Back Aveline Off Shoulder Light Sweatshirt $31.00 Atlas Scrunch Bead Halter Top…" at bounding box center [176, 124] width 161 height 249
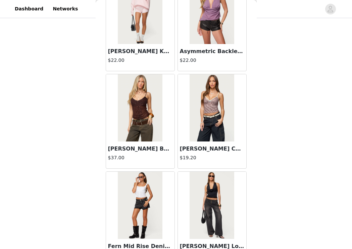
scroll to position [9545, 0]
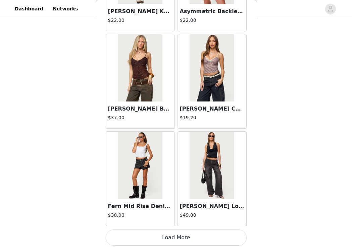
click at [222, 225] on div "[PERSON_NAME] Low Rise Jeans $49.00" at bounding box center [212, 212] width 69 height 27
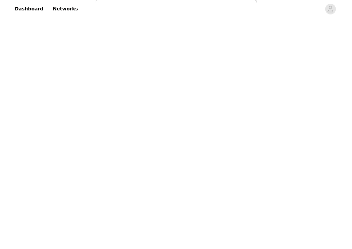
click at [222, 225] on div "Back Aveline Off Shoulder Light Sweatshirt $31.00 Atlas Scrunch Bead Halter Top…" at bounding box center [176, 124] width 161 height 249
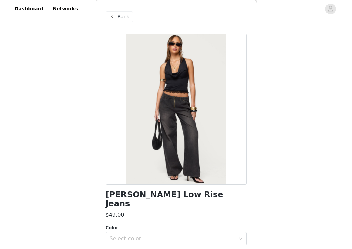
click at [116, 13] on span at bounding box center [112, 17] width 8 height 8
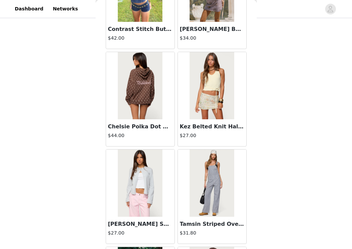
scroll to position [9545, 0]
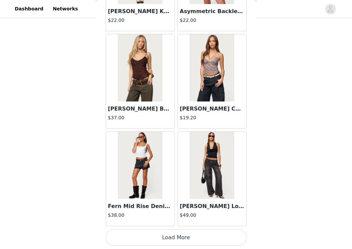
click at [187, 239] on button "Load More" at bounding box center [176, 237] width 141 height 16
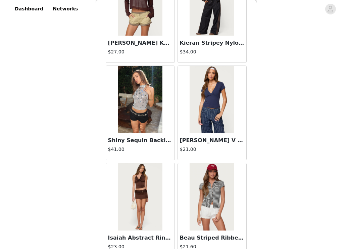
scroll to position [10519, 0]
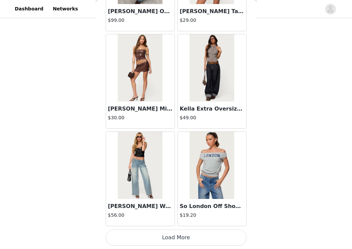
click at [205, 238] on button "Load More" at bounding box center [176, 237] width 141 height 16
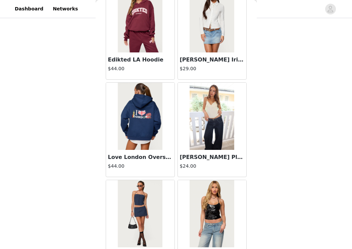
scroll to position [11493, 0]
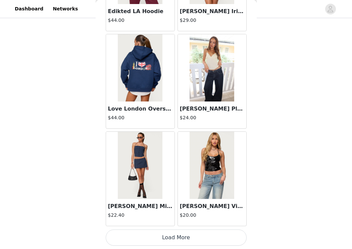
click at [224, 235] on button "Load More" at bounding box center [176, 237] width 141 height 16
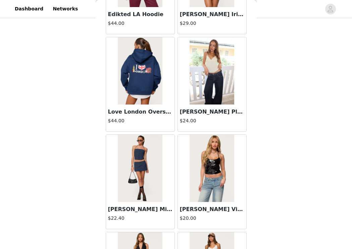
click at [252, 219] on div "Back Aveline Off Shoulder Light Sweatshirt $31.00 Atlas Scrunch Bead Halter Top…" at bounding box center [176, 124] width 161 height 249
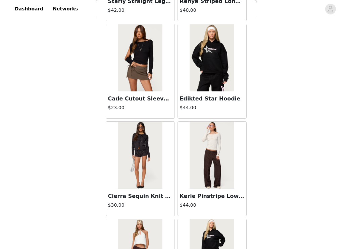
scroll to position [12467, 0]
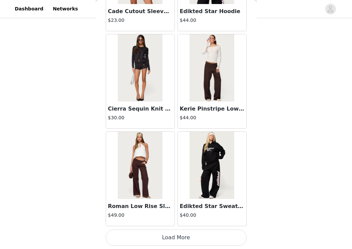
click at [223, 237] on button "Load More" at bounding box center [176, 237] width 141 height 16
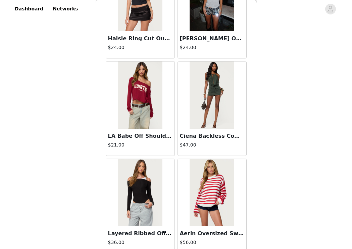
scroll to position [13441, 0]
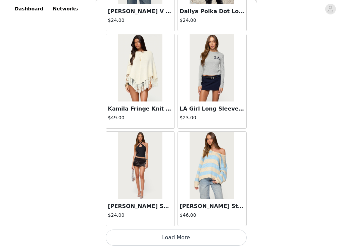
click at [224, 238] on button "Load More" at bounding box center [176, 237] width 141 height 16
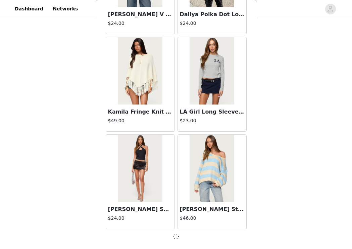
scroll to position [13438, 0]
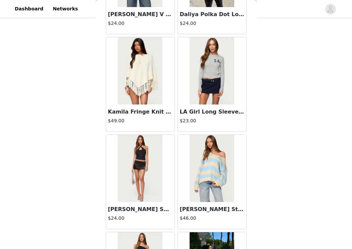
click at [249, 210] on div "Back Aveline Off Shoulder Light Sweatshirt $31.00 Atlas Scrunch Bead Halter Top…" at bounding box center [176, 124] width 161 height 249
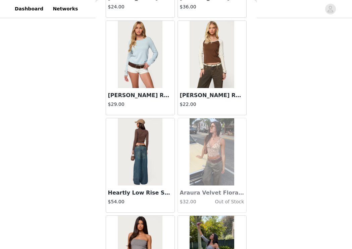
scroll to position [14415, 0]
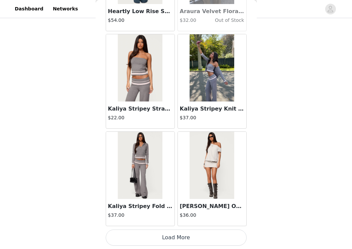
click at [219, 240] on button "Load More" at bounding box center [176, 237] width 141 height 16
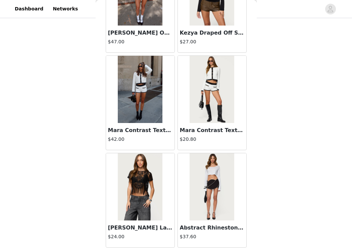
scroll to position [15389, 0]
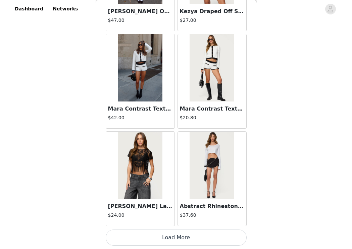
click at [220, 234] on button "Load More" at bounding box center [176, 237] width 141 height 16
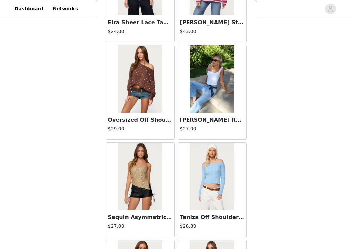
scroll to position [16065, 0]
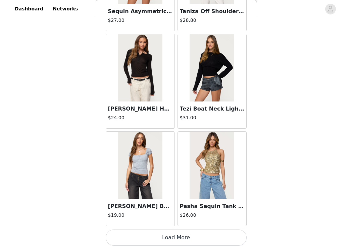
click at [215, 235] on button "Load More" at bounding box center [176, 237] width 141 height 16
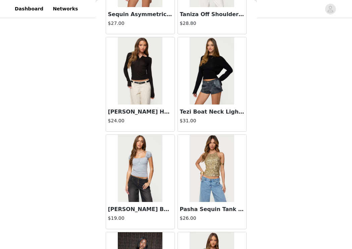
click at [250, 218] on div "Back Aveline Off Shoulder Light Sweatshirt $31.00 Atlas Scrunch Bead Halter Top…" at bounding box center [176, 124] width 161 height 249
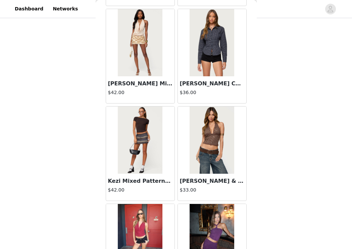
scroll to position [17336, 0]
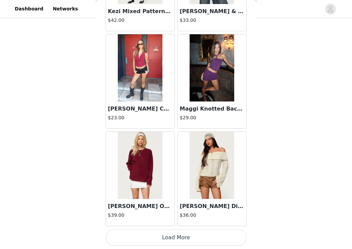
click at [201, 234] on button "Load More" at bounding box center [176, 237] width 141 height 16
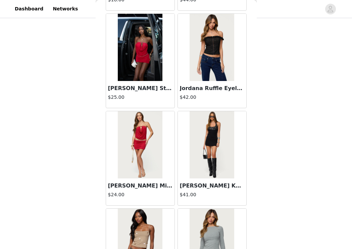
scroll to position [18310, 0]
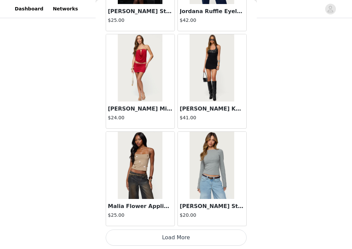
click at [222, 237] on button "Load More" at bounding box center [176, 237] width 141 height 16
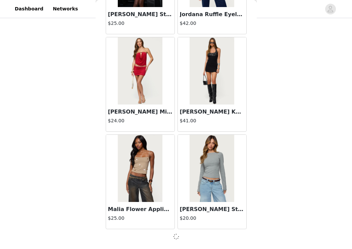
scroll to position [18307, 0]
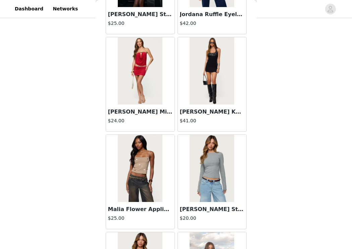
click at [258, 207] on div "STEP 1 OF 5 Products Choose as many products as you'd like, up to $200.00. 2 Se…" at bounding box center [176, 106] width 352 height 286
click at [253, 217] on div "Back Aveline Off Shoulder Light Sweatshirt $31.00 Atlas Scrunch Bead Halter Top…" at bounding box center [176, 124] width 161 height 249
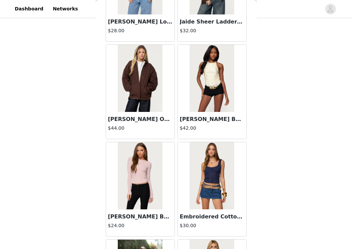
scroll to position [19284, 0]
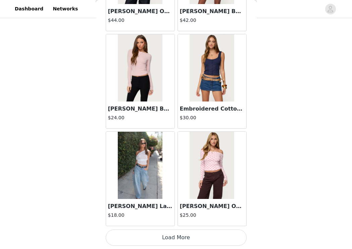
click at [231, 237] on button "Load More" at bounding box center [176, 237] width 141 height 16
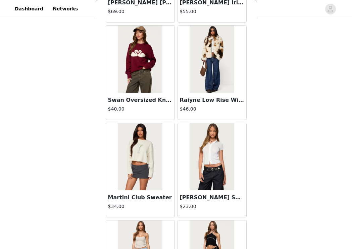
scroll to position [20258, 0]
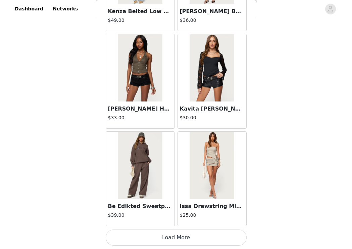
click at [201, 237] on button "Load More" at bounding box center [176, 237] width 141 height 16
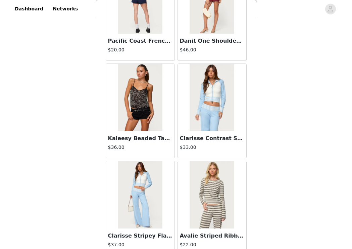
scroll to position [21232, 0]
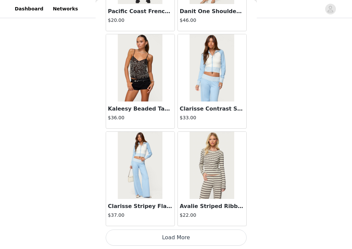
click at [218, 240] on button "Load More" at bounding box center [176, 237] width 141 height 16
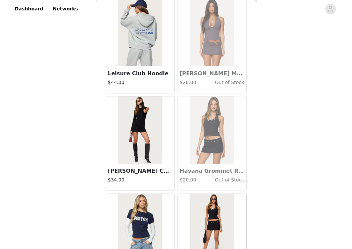
scroll to position [22206, 0]
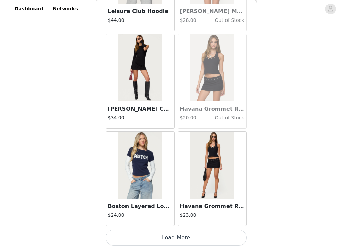
click at [225, 235] on button "Load More" at bounding box center [176, 237] width 141 height 16
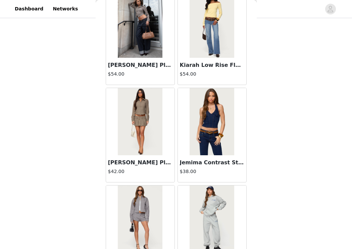
scroll to position [23061, 0]
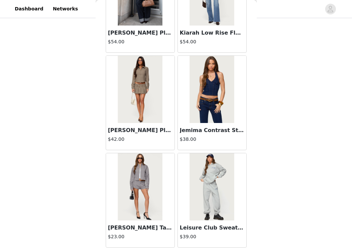
click at [274, 201] on div "STEP 1 OF 5 Products Choose as many products as you'd like, up to $200.00. 2 Se…" at bounding box center [176, 106] width 352 height 286
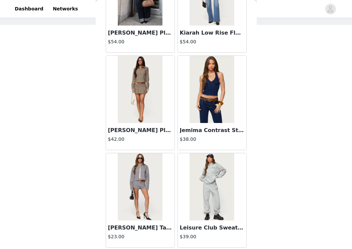
click at [255, 230] on div "Back Aveline Off Shoulder Light Sweatshirt $31.00 Atlas Scrunch Bead Halter Top…" at bounding box center [176, 124] width 161 height 249
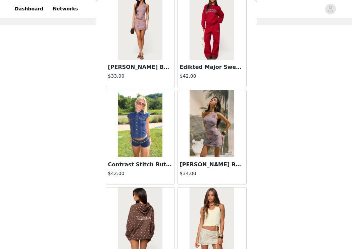
scroll to position [8386, 0]
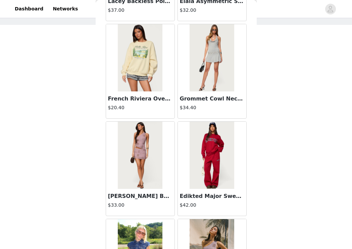
click at [200, 153] on img at bounding box center [212, 155] width 45 height 67
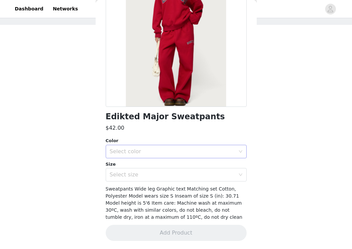
scroll to position [78, 0]
click at [190, 148] on div "Select color" at bounding box center [173, 151] width 126 height 7
click at [186, 164] on li "RED" at bounding box center [176, 166] width 141 height 11
click at [184, 177] on div "Select size" at bounding box center [173, 175] width 126 height 7
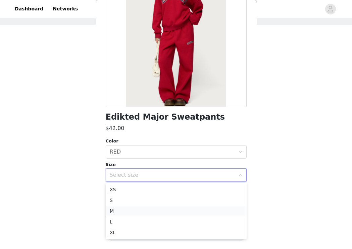
click at [173, 210] on li "M" at bounding box center [176, 211] width 141 height 11
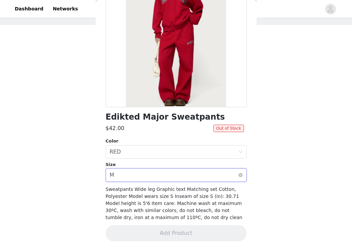
click at [166, 177] on div "Select size M" at bounding box center [174, 175] width 129 height 13
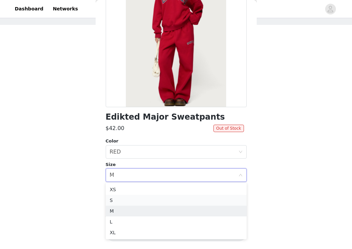
click at [155, 200] on li "S" at bounding box center [176, 200] width 141 height 11
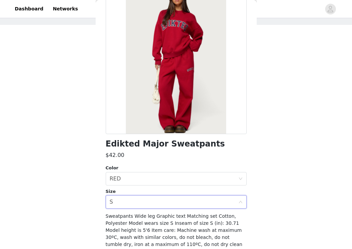
scroll to position [37, 0]
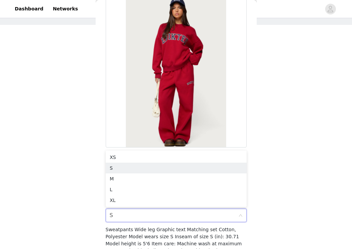
click at [296, 117] on div "STEP 1 OF 5 Products Choose as many products as you'd like, up to $200.00. 2 Se…" at bounding box center [176, 109] width 352 height 238
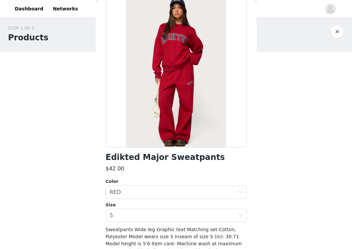
scroll to position [0, 0]
click at [250, 47] on div "Back Edikted Major Sweatpants $42.00 Color Select color RED Size Select size S …" at bounding box center [176, 124] width 161 height 249
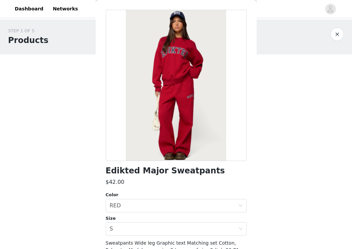
click at [248, 24] on div "Back Edikted Major Sweatpants $42.00 Color Select color RED Size Select size S …" at bounding box center [176, 124] width 161 height 249
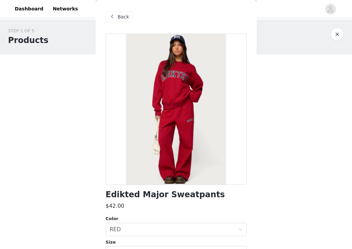
click at [114, 20] on span at bounding box center [112, 17] width 8 height 8
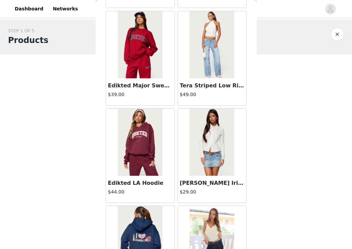
scroll to position [11385, 0]
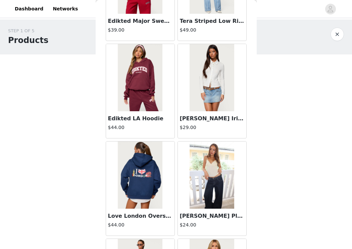
click at [137, 76] on img at bounding box center [140, 77] width 45 height 67
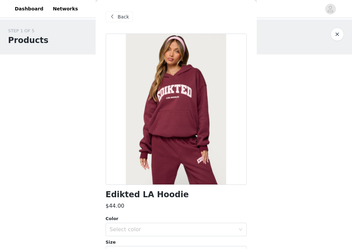
scroll to position [13, 0]
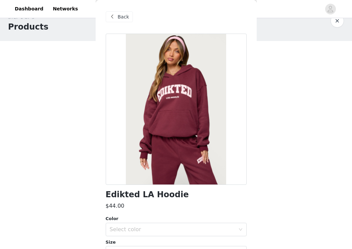
click at [183, 200] on div "Edikted LA Hoodie $44.00 Color Select color Size Select size Hoodie Graphic tex…" at bounding box center [176, 180] width 141 height 293
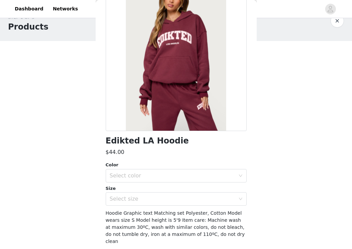
scroll to position [67, 0]
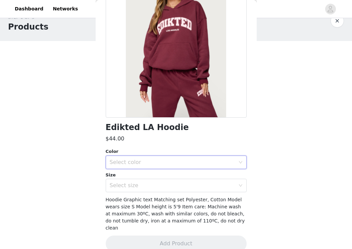
click at [174, 166] on div "Select color" at bounding box center [174, 162] width 129 height 13
click at [171, 178] on li "BURGUNDY" at bounding box center [176, 176] width 141 height 11
click at [170, 186] on div "Select size" at bounding box center [173, 185] width 126 height 7
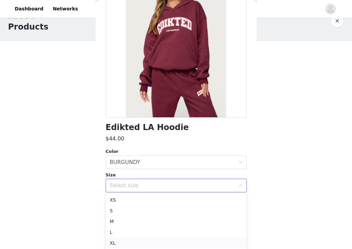
click at [160, 244] on li "XL" at bounding box center [176, 242] width 141 height 11
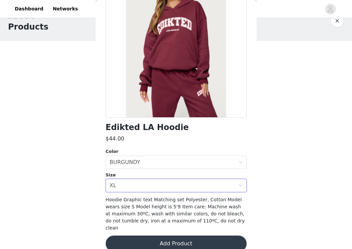
click at [181, 211] on span "Hoodie Graphic text Matching set Polyester, Cotton Model wears size S Model hei…" at bounding box center [175, 214] width 139 height 34
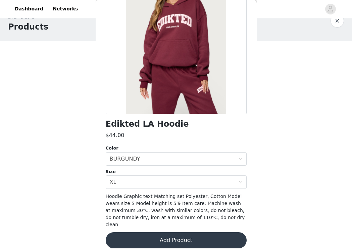
click at [182, 233] on button "Add Product" at bounding box center [176, 240] width 141 height 16
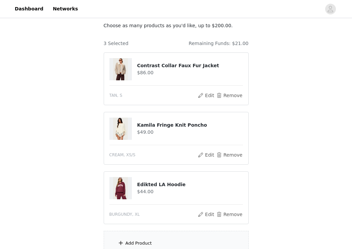
scroll to position [54, 0]
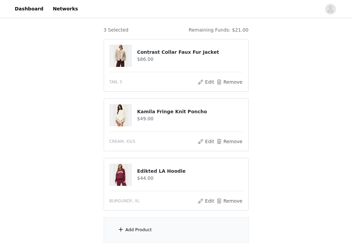
click at [160, 232] on div "Add Product" at bounding box center [176, 229] width 145 height 25
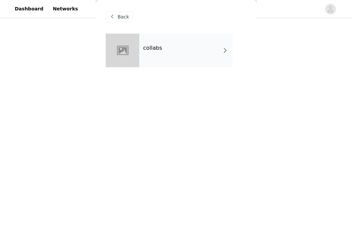
click at [181, 51] on div "collabs" at bounding box center [185, 51] width 93 height 34
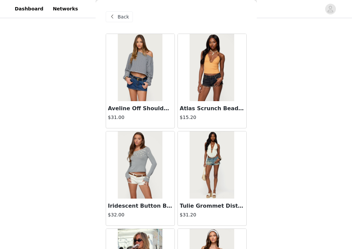
click at [260, 70] on div "STEP 1 OF 5 Products Choose as many products as you'd like, up to $200.00. 3 Se…" at bounding box center [176, 114] width 352 height 297
click at [260, 66] on div "STEP 1 OF 5 Products Choose as many products as you'd like, up to $200.00. 3 Se…" at bounding box center [176, 100] width 352 height 297
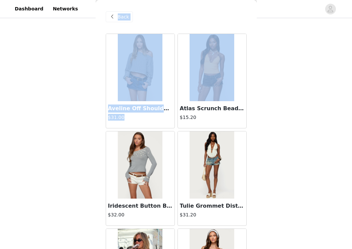
drag, startPoint x: 252, startPoint y: 66, endPoint x: 264, endPoint y: 56, distance: 16.1
click at [262, 57] on div "STEP 1 OF 5 Products Choose as many products as you'd like, up to $200.00. 3 Se…" at bounding box center [176, 87] width 352 height 297
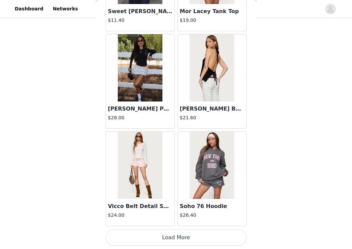
click at [229, 238] on button "Load More" at bounding box center [176, 237] width 141 height 16
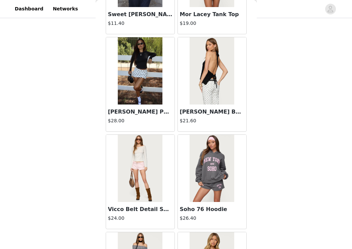
scroll to position [107, 0]
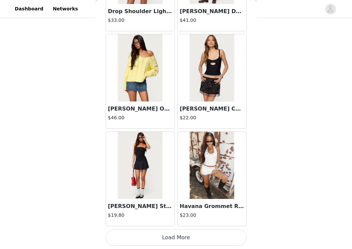
click at [192, 241] on button "Load More" at bounding box center [176, 237] width 141 height 16
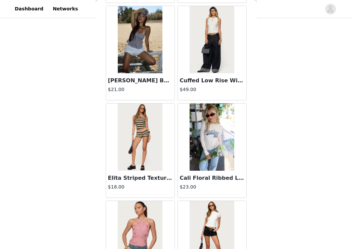
scroll to position [2651, 0]
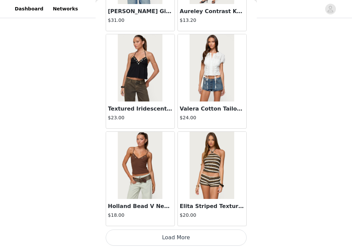
click at [224, 238] on button "Load More" at bounding box center [176, 237] width 141 height 16
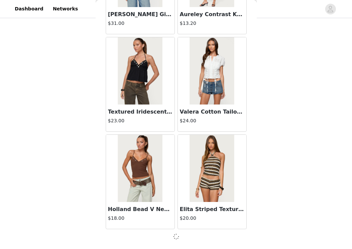
scroll to position [2724, 0]
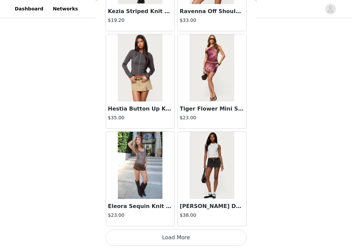
click at [219, 242] on button "Load More" at bounding box center [176, 237] width 141 height 16
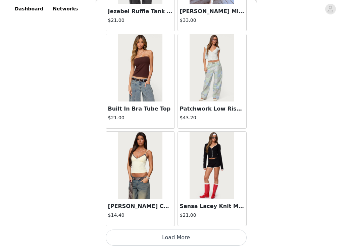
click at [233, 236] on button "Load More" at bounding box center [176, 237] width 141 height 16
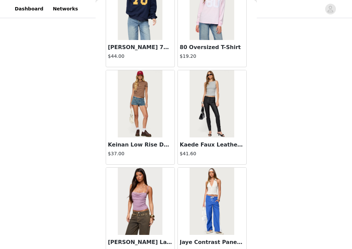
scroll to position [5649, 0]
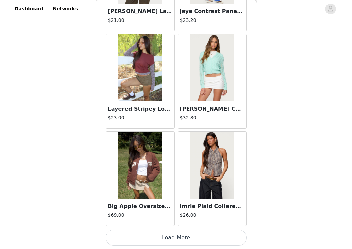
click at [227, 240] on button "Load More" at bounding box center [176, 237] width 141 height 16
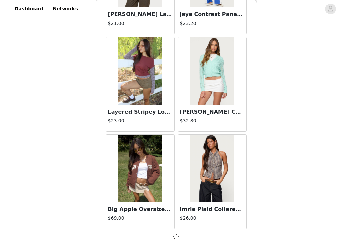
scroll to position [5646, 0]
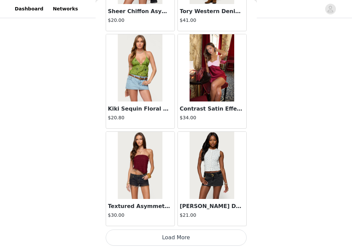
click at [222, 241] on button "Load More" at bounding box center [176, 237] width 141 height 16
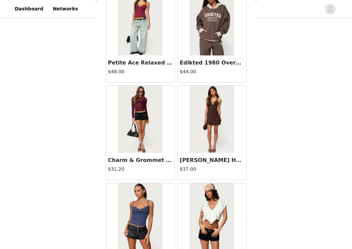
scroll to position [7597, 0]
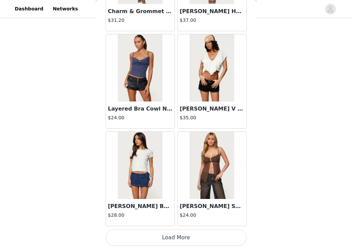
click at [215, 233] on button "Load More" at bounding box center [176, 237] width 141 height 16
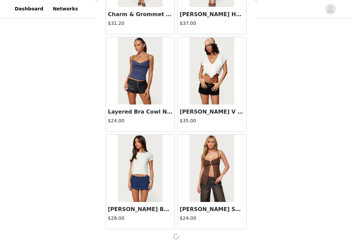
scroll to position [7594, 0]
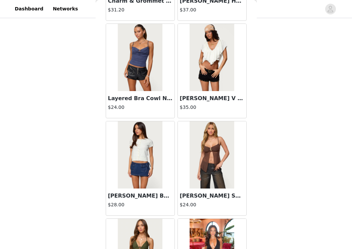
click at [251, 202] on div "Back Aveline Off Shoulder Light Sweatshirt $31.00 Atlas Scrunch Bead Halter Top…" at bounding box center [176, 124] width 161 height 249
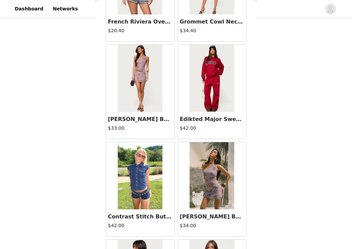
scroll to position [8571, 0]
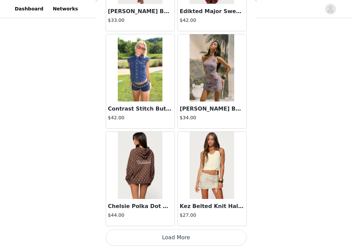
click at [218, 236] on button "Load More" at bounding box center [176, 237] width 141 height 16
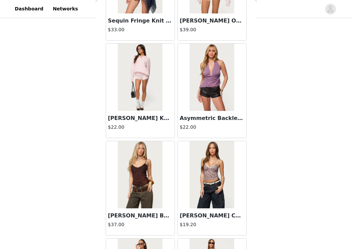
scroll to position [9545, 0]
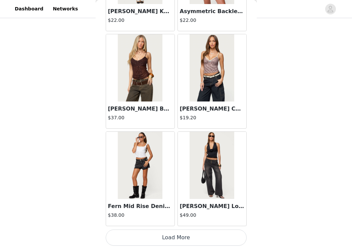
click at [226, 239] on button "Load More" at bounding box center [176, 237] width 141 height 16
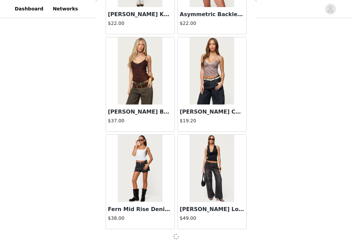
scroll to position [9542, 0]
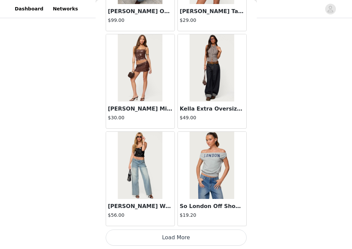
click at [222, 232] on button "Load More" at bounding box center [176, 237] width 141 height 16
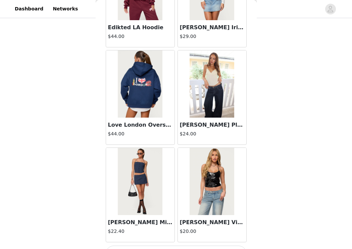
scroll to position [11493, 0]
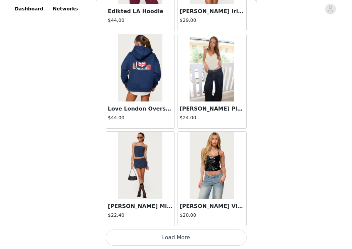
click at [226, 237] on button "Load More" at bounding box center [176, 237] width 141 height 16
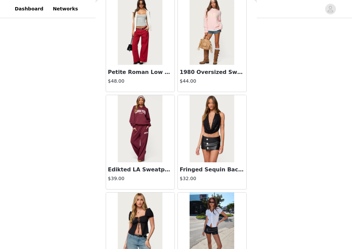
scroll to position [11909, 0]
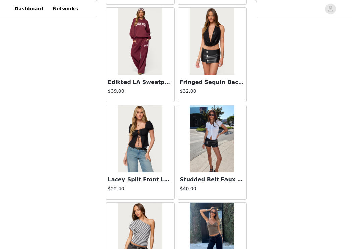
click at [129, 50] on img at bounding box center [140, 41] width 45 height 67
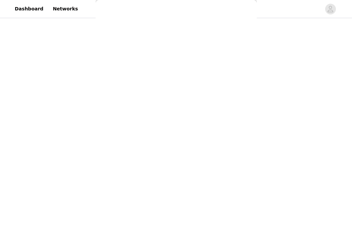
scroll to position [0, 0]
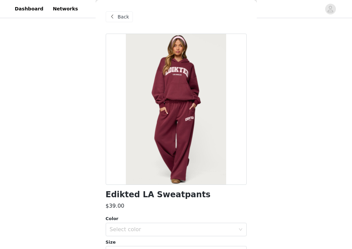
click at [151, 219] on div "Color Select color" at bounding box center [176, 225] width 141 height 21
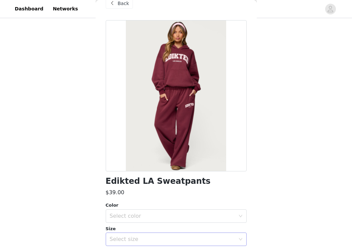
scroll to position [27, 0]
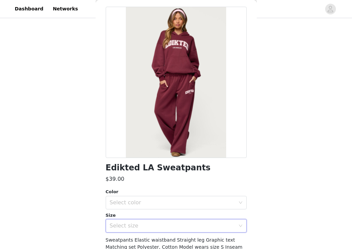
click at [150, 231] on div "Select size" at bounding box center [174, 225] width 129 height 13
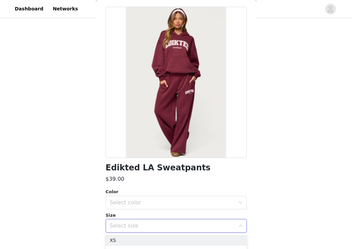
click at [150, 213] on div "Size Select size" at bounding box center [176, 222] width 141 height 21
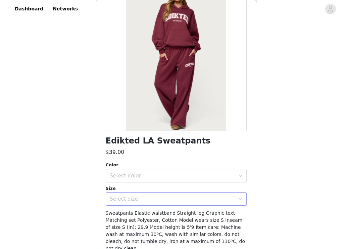
scroll to position [67, 0]
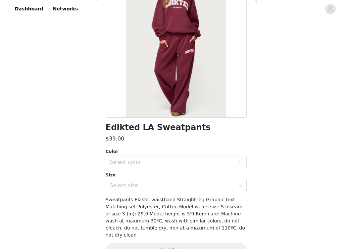
click at [149, 192] on div "Edikted LA Sweatpants $39.00 Color Select color Size Select size Sweatpants Ela…" at bounding box center [176, 116] width 141 height 300
click at [149, 179] on div "Select size" at bounding box center [174, 185] width 129 height 13
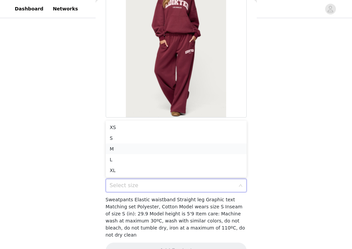
click at [139, 148] on li "M" at bounding box center [176, 148] width 141 height 11
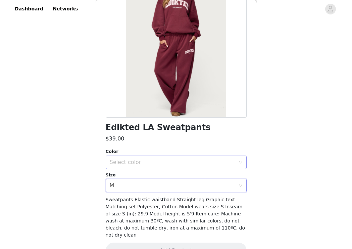
click at [136, 164] on div "Select color" at bounding box center [173, 162] width 126 height 7
click at [134, 175] on li "BURGUNDY" at bounding box center [176, 176] width 141 height 11
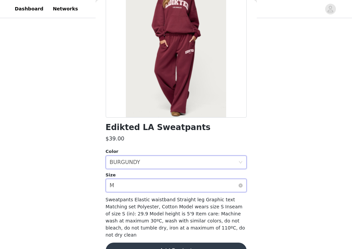
click at [136, 188] on div "Select size M" at bounding box center [174, 185] width 129 height 13
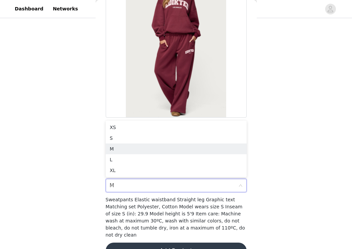
click at [319, 203] on div "STEP 1 OF 5 Products Choose as many products as you'd like, up to $200.00. 3 Se…" at bounding box center [176, 77] width 352 height 346
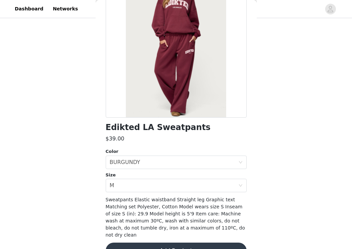
click at [193, 243] on button "Add Product" at bounding box center [176, 250] width 141 height 16
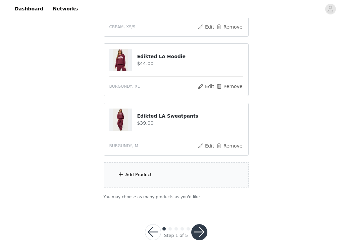
scroll to position [175, 0]
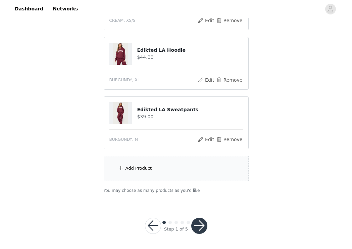
click at [203, 224] on button "button" at bounding box center [199, 226] width 16 height 16
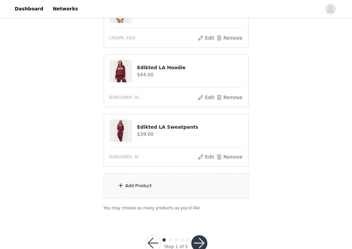
click at [198, 235] on button "button" at bounding box center [199, 243] width 16 height 16
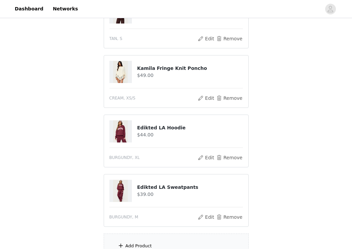
scroll to position [148, 0]
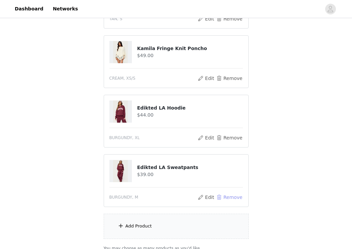
click at [228, 193] on button "Remove" at bounding box center [229, 197] width 27 height 8
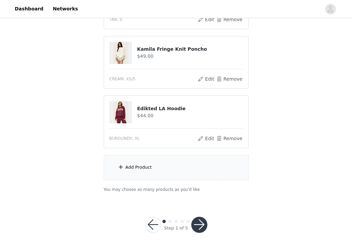
scroll to position [141, 0]
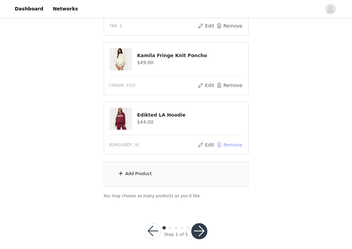
click at [231, 141] on button "Remove" at bounding box center [229, 145] width 27 height 8
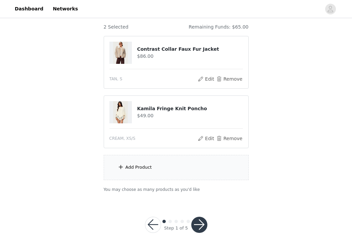
scroll to position [81, 0]
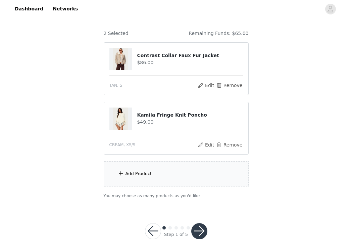
click at [203, 165] on div "Add Product" at bounding box center [176, 173] width 145 height 25
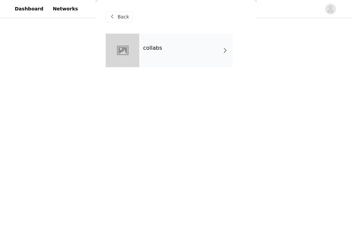
click at [168, 55] on div "collabs" at bounding box center [185, 51] width 93 height 34
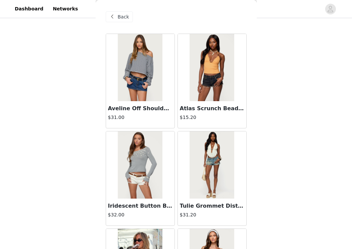
click at [283, 92] on div "STEP 1 OF 5 Products The selected products exceed the total allowed price. Choo…" at bounding box center [176, 72] width 352 height 269
drag, startPoint x: 261, startPoint y: 90, endPoint x: 277, endPoint y: 82, distance: 18.2
click at [277, 82] on div "STEP 1 OF 5 Products The selected products exceed the total allowed price. Choo…" at bounding box center [176, 72] width 352 height 269
drag, startPoint x: 277, startPoint y: 82, endPoint x: 294, endPoint y: 82, distance: 16.5
click at [290, 82] on div "STEP 1 OF 5 Products The selected products exceed the total allowed price. Choo…" at bounding box center [176, 72] width 352 height 269
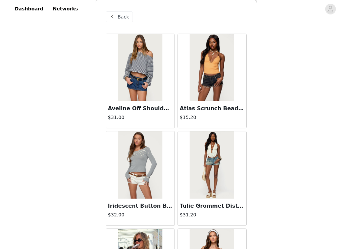
click at [294, 82] on div "STEP 1 OF 5 Products The selected products exceed the total allowed price. Choo…" at bounding box center [176, 72] width 352 height 269
drag, startPoint x: 262, startPoint y: 84, endPoint x: 275, endPoint y: 72, distance: 18.1
click at [275, 72] on div "STEP 1 OF 5 Products The selected products exceed the total allowed price. Choo…" at bounding box center [176, 72] width 352 height 269
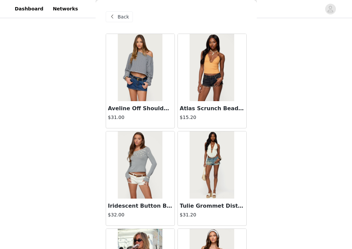
click at [75, 80] on div "STEP 1 OF 5 Products The selected products exceed the total allowed price. Choo…" at bounding box center [176, 72] width 352 height 269
drag, startPoint x: 259, startPoint y: 81, endPoint x: 279, endPoint y: 76, distance: 21.1
click at [279, 76] on div "STEP 1 OF 5 Products The selected products exceed the total allowed price. Choo…" at bounding box center [176, 72] width 352 height 269
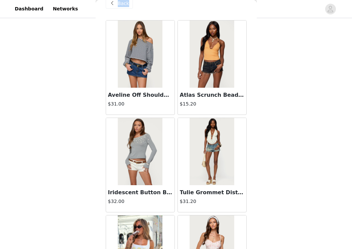
drag, startPoint x: 243, startPoint y: 24, endPoint x: 267, endPoint y: 24, distance: 24.5
click at [266, 24] on div "STEP 1 OF 5 Products The selected products exceed the total allowed price. Choo…" at bounding box center [176, 72] width 352 height 269
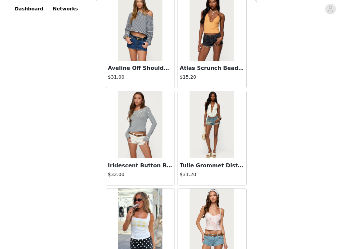
click at [265, 32] on div "STEP 1 OF 5 Products The selected products exceed the total allowed price. Choo…" at bounding box center [176, 72] width 352 height 269
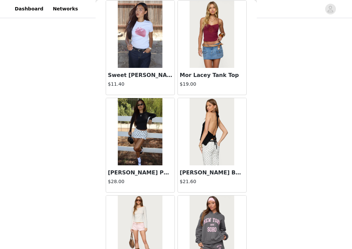
scroll to position [779, 0]
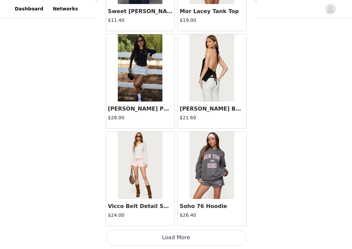
click at [216, 236] on button "Load More" at bounding box center [176, 237] width 141 height 16
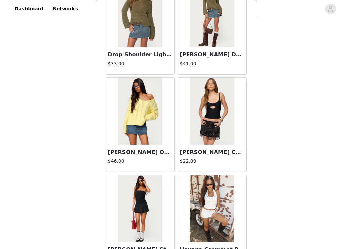
scroll to position [1753, 0]
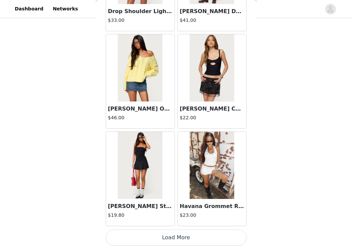
click at [197, 240] on button "Load More" at bounding box center [176, 237] width 141 height 16
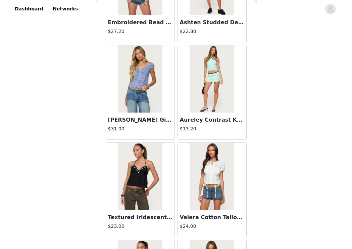
scroll to position [2727, 0]
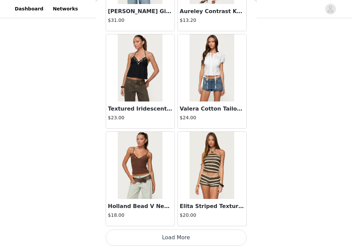
click at [193, 233] on button "Load More" at bounding box center [176, 237] width 141 height 16
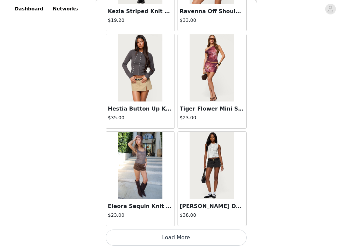
click at [189, 236] on button "Load More" at bounding box center [176, 237] width 141 height 16
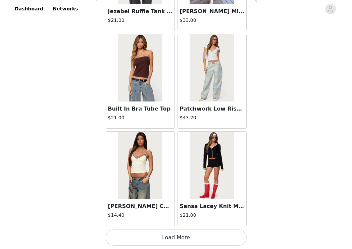
click at [227, 235] on button "Load More" at bounding box center [176, 237] width 141 height 16
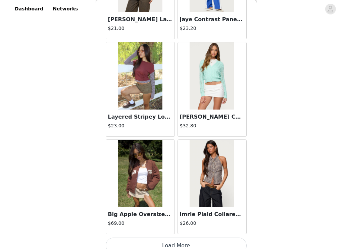
scroll to position [5649, 0]
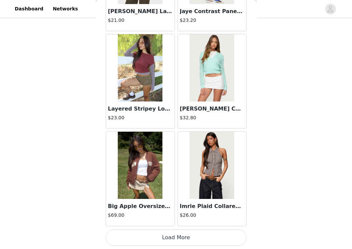
click at [222, 237] on button "Load More" at bounding box center [176, 237] width 141 height 16
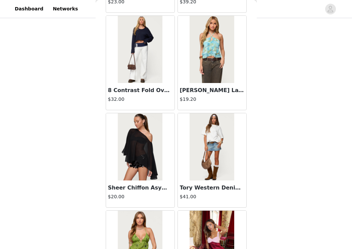
scroll to position [6623, 0]
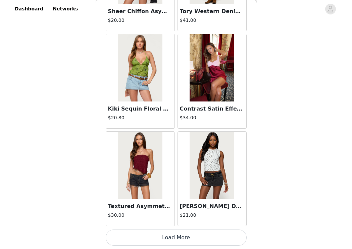
click at [212, 238] on button "Load More" at bounding box center [176, 237] width 141 height 16
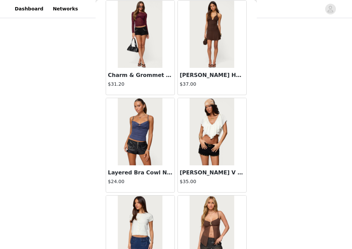
scroll to position [7597, 0]
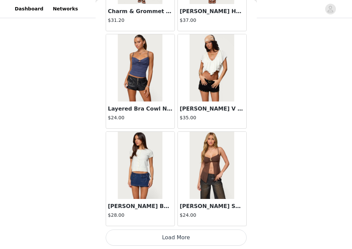
click at [211, 239] on button "Load More" at bounding box center [176, 237] width 141 height 16
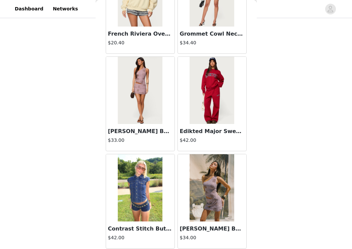
scroll to position [8571, 0]
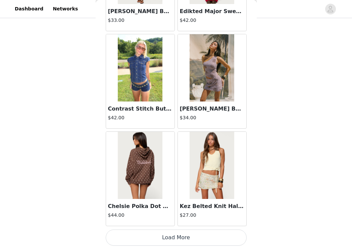
click at [224, 236] on button "Load More" at bounding box center [176, 237] width 141 height 16
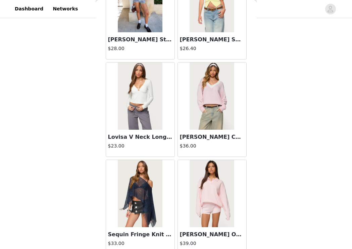
scroll to position [9545, 0]
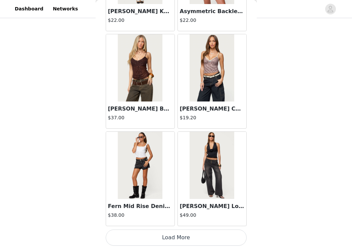
click at [213, 232] on button "Load More" at bounding box center [176, 237] width 141 height 16
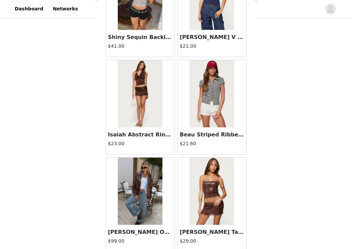
scroll to position [10519, 0]
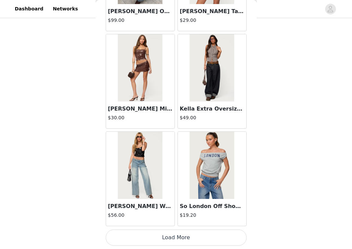
click at [220, 241] on button "Load More" at bounding box center [176, 237] width 141 height 16
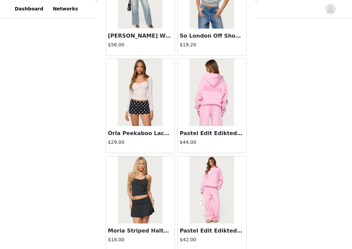
scroll to position [10721, 0]
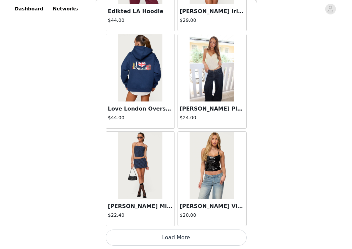
click at [231, 238] on button "Load More" at bounding box center [176, 237] width 141 height 16
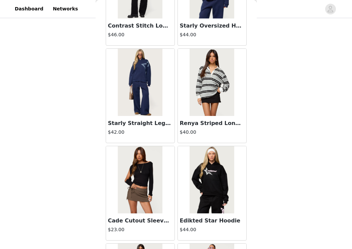
scroll to position [12467, 0]
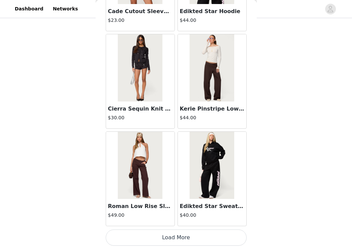
click at [230, 238] on button "Load More" at bounding box center [176, 237] width 141 height 16
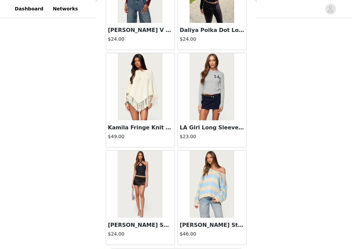
scroll to position [13441, 0]
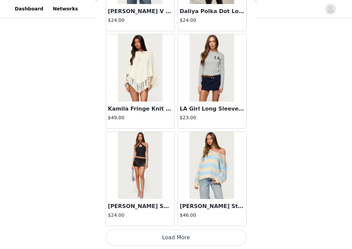
click at [228, 236] on button "Load More" at bounding box center [176, 237] width 141 height 16
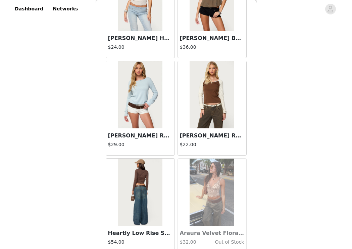
scroll to position [14415, 0]
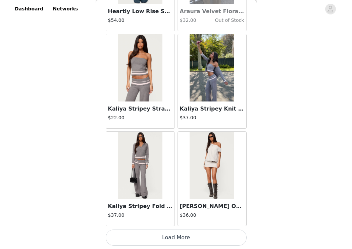
click at [227, 239] on button "Load More" at bounding box center [176, 237] width 141 height 16
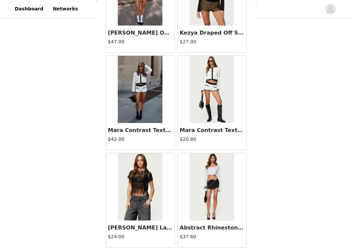
scroll to position [15389, 0]
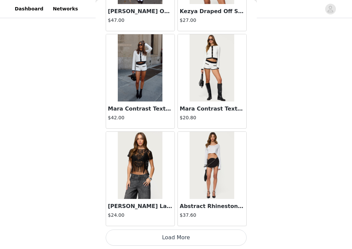
click at [229, 234] on button "Load More" at bounding box center [176, 237] width 141 height 16
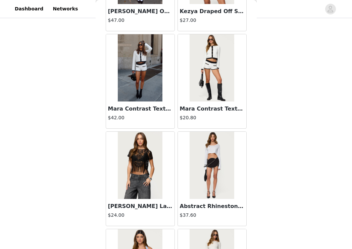
click at [249, 202] on div "Back Aveline Off Shoulder Light Sweatshirt $31.00 Atlas Scrunch Bead Halter Top…" at bounding box center [176, 124] width 161 height 249
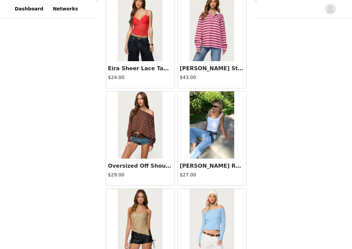
scroll to position [16065, 0]
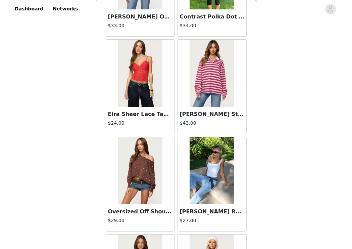
click at [200, 91] on img at bounding box center [212, 73] width 45 height 67
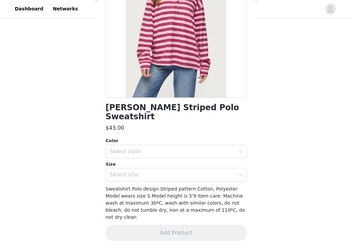
scroll to position [71, 0]
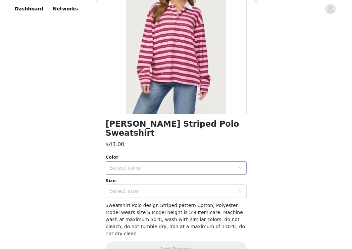
click at [165, 165] on div "Select color" at bounding box center [173, 168] width 126 height 7
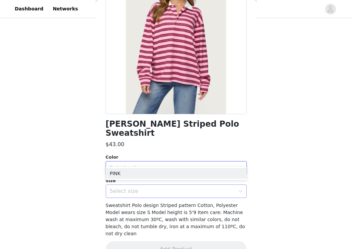
click at [164, 188] on div "Select size" at bounding box center [173, 191] width 126 height 7
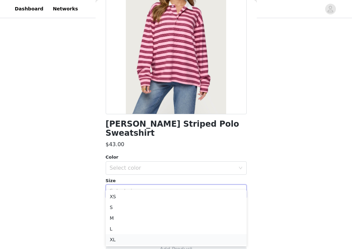
click at [145, 239] on li "XL" at bounding box center [176, 239] width 141 height 11
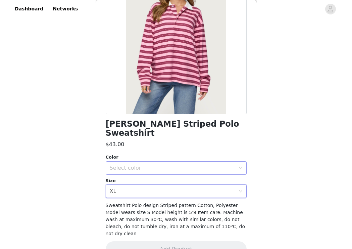
click at [139, 162] on div "Select color" at bounding box center [174, 168] width 129 height 13
click at [141, 174] on li "PINK" at bounding box center [176, 173] width 141 height 11
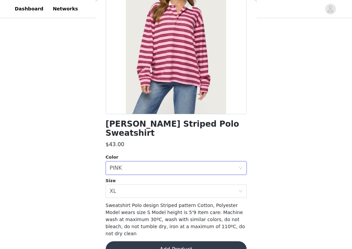
click at [159, 241] on button "Add Product" at bounding box center [176, 249] width 141 height 16
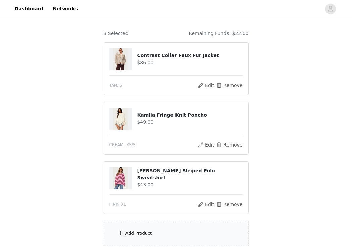
click at [308, 166] on div "STEP 1 OF 5 Products The selected products exceed the total allowed price. Choo…" at bounding box center [176, 102] width 352 height 328
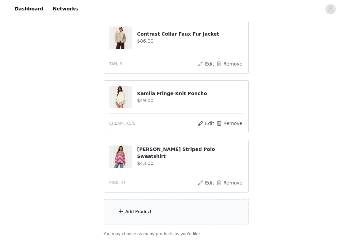
scroll to position [130, 0]
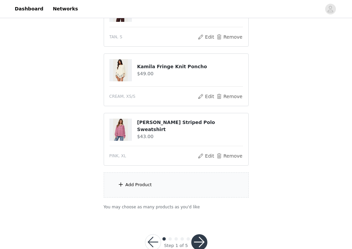
click at [115, 176] on div "Add Product" at bounding box center [176, 184] width 145 height 25
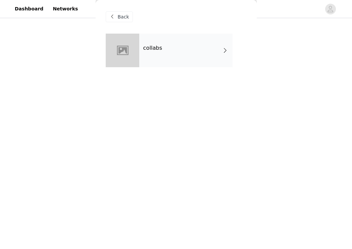
click at [163, 43] on div "collabs" at bounding box center [185, 51] width 93 height 34
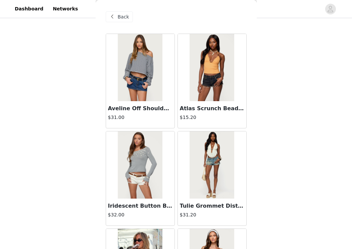
click at [287, 89] on div "STEP 1 OF 5 Products The selected products exceed the total allowed price. Choo…" at bounding box center [176, 54] width 352 height 328
drag, startPoint x: 278, startPoint y: 94, endPoint x: 284, endPoint y: 87, distance: 9.3
click at [284, 87] on div "STEP 1 OF 5 Products The selected products exceed the total allowed price. Choo…" at bounding box center [176, 43] width 352 height 328
drag, startPoint x: 274, startPoint y: 99, endPoint x: 288, endPoint y: 100, distance: 13.8
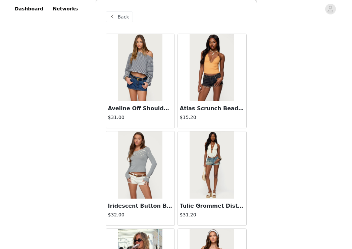
click at [287, 100] on div "STEP 1 OF 5 Products The selected products exceed the total allowed price. Choo…" at bounding box center [176, 43] width 352 height 328
click at [288, 100] on div "STEP 1 OF 5 Products The selected products exceed the total allowed price. Choo…" at bounding box center [176, 43] width 352 height 328
drag, startPoint x: 289, startPoint y: 100, endPoint x: 297, endPoint y: 100, distance: 8.4
click at [297, 100] on div "STEP 1 OF 5 Products The selected products exceed the total allowed price. Choo…" at bounding box center [176, 43] width 352 height 328
drag, startPoint x: 262, startPoint y: 107, endPoint x: 262, endPoint y: 63, distance: 44.0
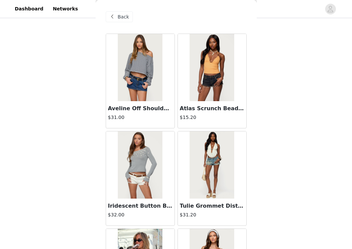
click at [262, 63] on div "STEP 1 OF 5 Products The selected products exceed the total allowed price. Choo…" at bounding box center [176, 43] width 352 height 328
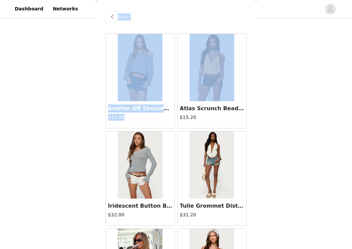
drag, startPoint x: 249, startPoint y: 80, endPoint x: 269, endPoint y: 78, distance: 21.0
click at [269, 78] on div "STEP 1 OF 5 Products The selected products exceed the total allowed price. Choo…" at bounding box center [176, 43] width 352 height 328
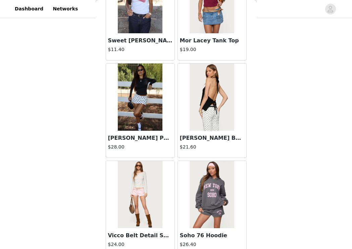
scroll to position [779, 0]
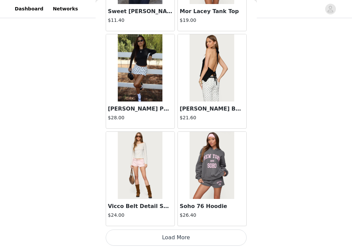
click at [226, 237] on button "Load More" at bounding box center [176, 237] width 141 height 16
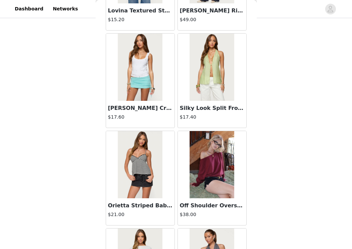
scroll to position [1383, 0]
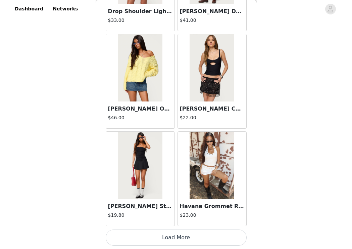
click at [218, 242] on button "Load More" at bounding box center [176, 237] width 141 height 16
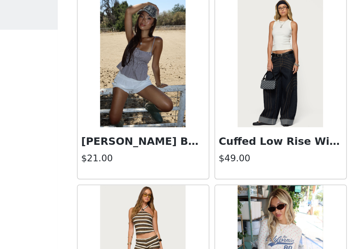
scroll to position [2333, 0]
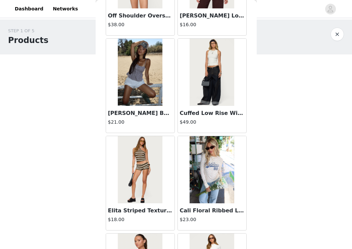
click at [159, 123] on h4 "$21.00" at bounding box center [140, 122] width 64 height 7
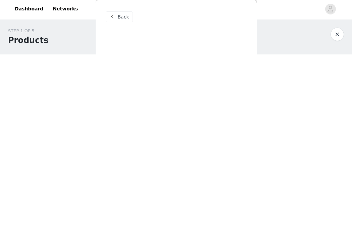
scroll to position [78, 0]
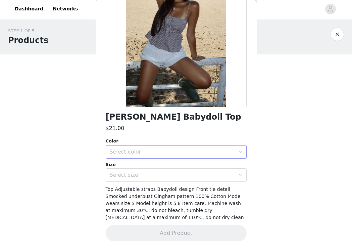
click at [158, 150] on div "Select color" at bounding box center [173, 151] width 126 height 7
click at [158, 171] on li "BROWN" at bounding box center [176, 166] width 141 height 11
click at [158, 171] on div "Select size" at bounding box center [174, 175] width 129 height 13
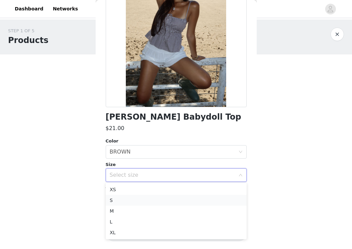
click at [180, 203] on li "S" at bounding box center [176, 200] width 141 height 11
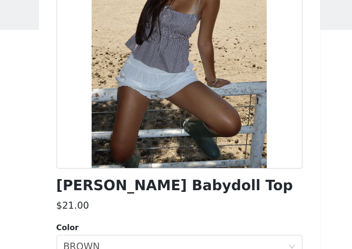
scroll to position [51, 0]
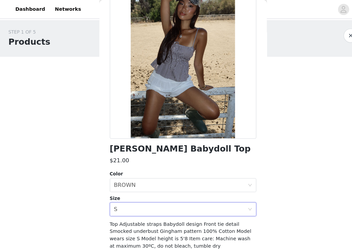
click at [281, 132] on div "STEP 1 OF 5 Products The selected products exceed the total allowed price. Choo…" at bounding box center [176, 183] width 352 height 328
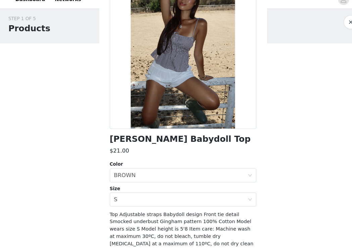
click at [277, 146] on div "STEP 1 OF 5 Products The selected products exceed the total allowed price. Choo…" at bounding box center [176, 180] width 352 height 328
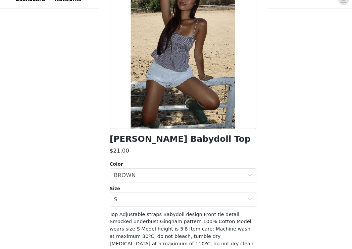
click at [177, 220] on span "Top Adjustable straps Babydoll design Front tie detail Smocked underbust Gingha…" at bounding box center [175, 230] width 138 height 34
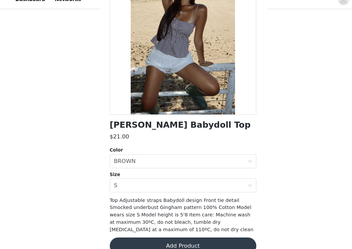
click at [177, 238] on button "Add Product" at bounding box center [176, 246] width 141 height 16
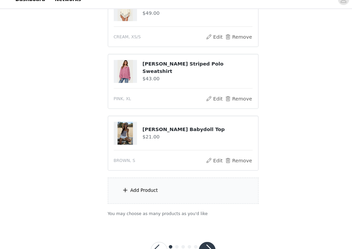
scroll to position [200, 0]
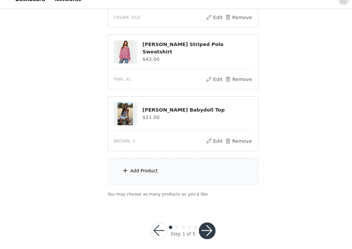
click at [198, 223] on button "button" at bounding box center [199, 231] width 16 height 16
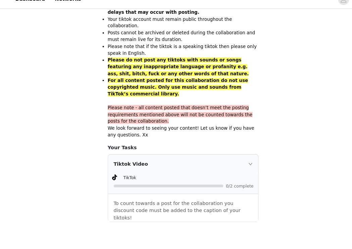
scroll to position [434, 0]
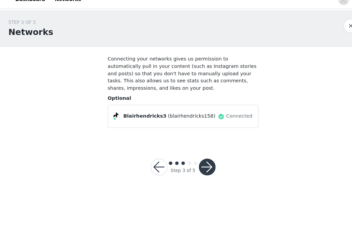
click at [200, 162] on button "button" at bounding box center [199, 170] width 16 height 16
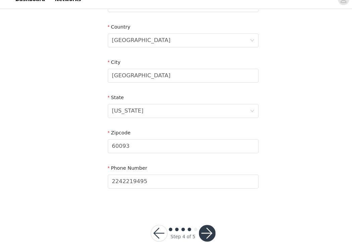
scroll to position [209, 0]
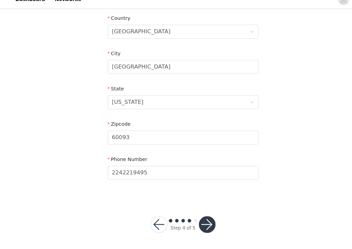
click at [202, 217] on button "button" at bounding box center [199, 225] width 16 height 16
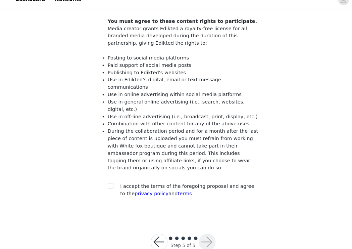
scroll to position [61, 0]
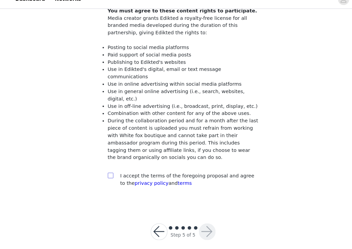
click at [105, 175] on label at bounding box center [106, 178] width 5 height 7
click at [105, 176] on input "checkbox" at bounding box center [106, 178] width 5 height 5
checkbox input "true"
click at [194, 224] on button "button" at bounding box center [199, 232] width 16 height 16
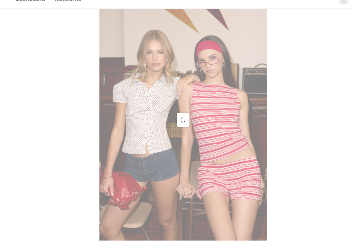
scroll to position [20, 0]
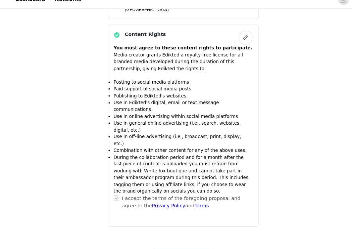
scroll to position [574, 0]
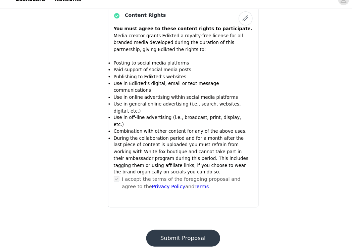
click at [202, 230] on button "Submit Proposal" at bounding box center [176, 238] width 71 height 16
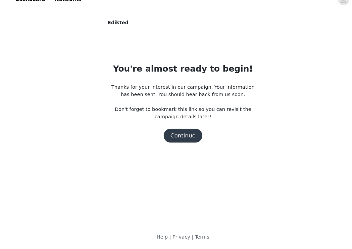
scroll to position [0, 0]
click at [179, 133] on button "Continue" at bounding box center [177, 139] width 38 height 13
